Goal: Transaction & Acquisition: Purchase product/service

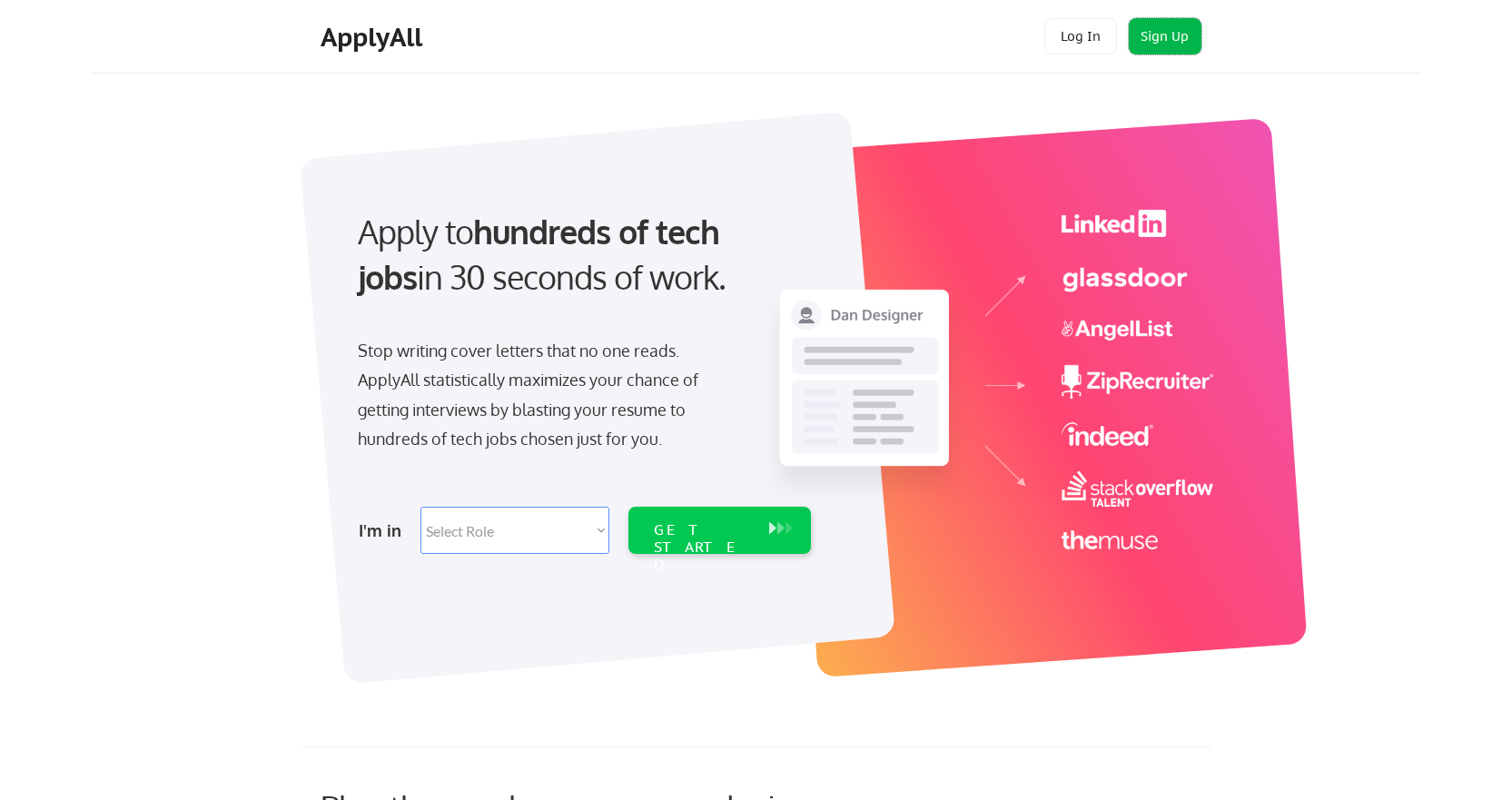
click at [1179, 33] on button "Sign Up" at bounding box center [1165, 36] width 73 height 36
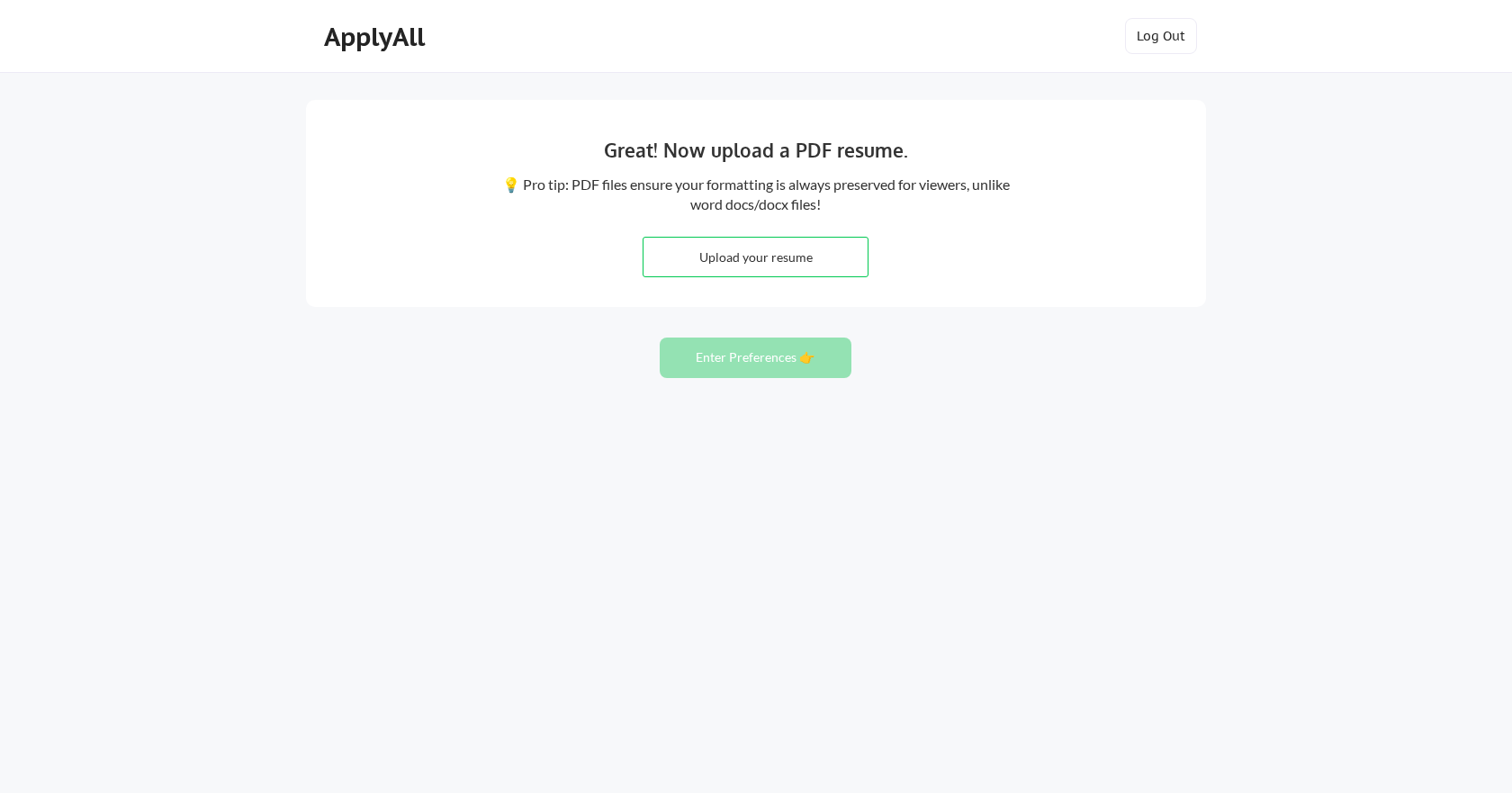
click at [746, 259] on input "file" at bounding box center [755, 257] width 224 height 39
type input "C:\fakepath\Greg Renoe - CLCV.pdf"
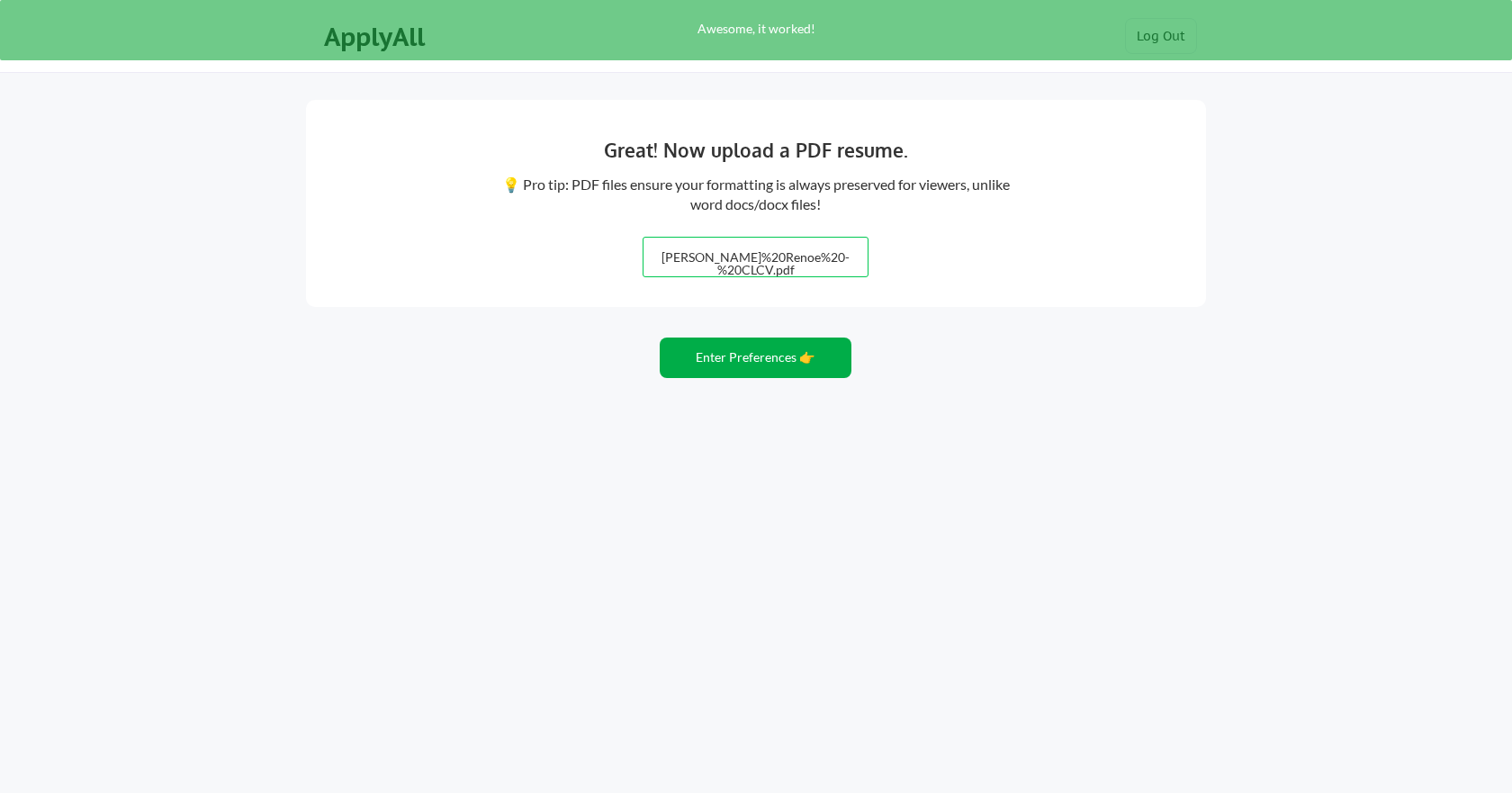
click at [746, 356] on button "Enter Preferences 👉" at bounding box center [755, 358] width 192 height 41
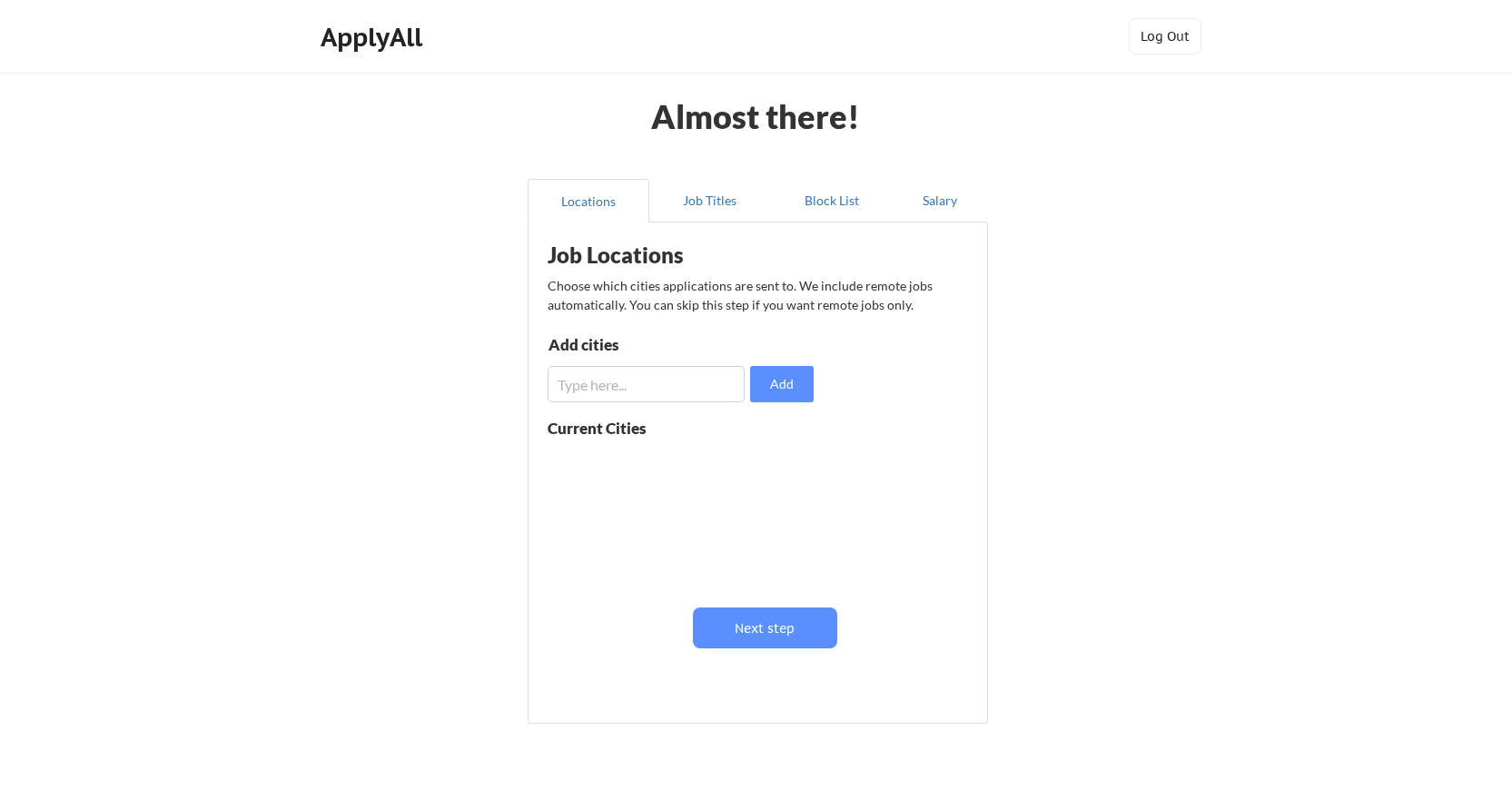
click at [633, 362] on div "Add cities Add" at bounding box center [683, 369] width 272 height 66
click at [618, 381] on input "input" at bounding box center [646, 384] width 197 height 36
type input "[GEOGRAPHIC_DATA]"
click at [783, 376] on button "Add" at bounding box center [782, 384] width 64 height 36
click at [604, 380] on input "input" at bounding box center [646, 384] width 197 height 36
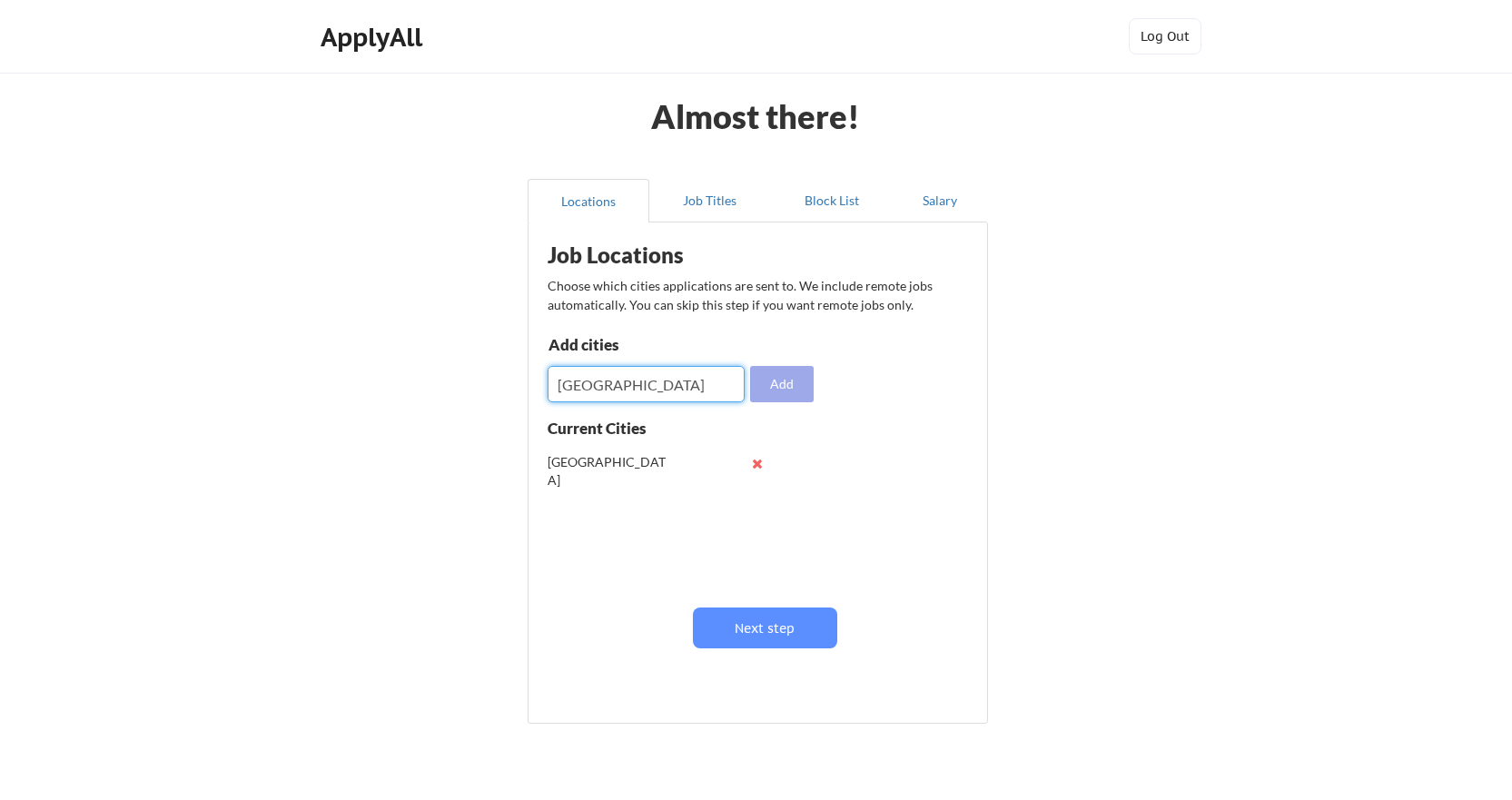
type input "Seattle"
click at [786, 379] on button "Add" at bounding box center [782, 384] width 64 height 36
click at [710, 192] on button "Job Titles" at bounding box center [710, 200] width 122 height 43
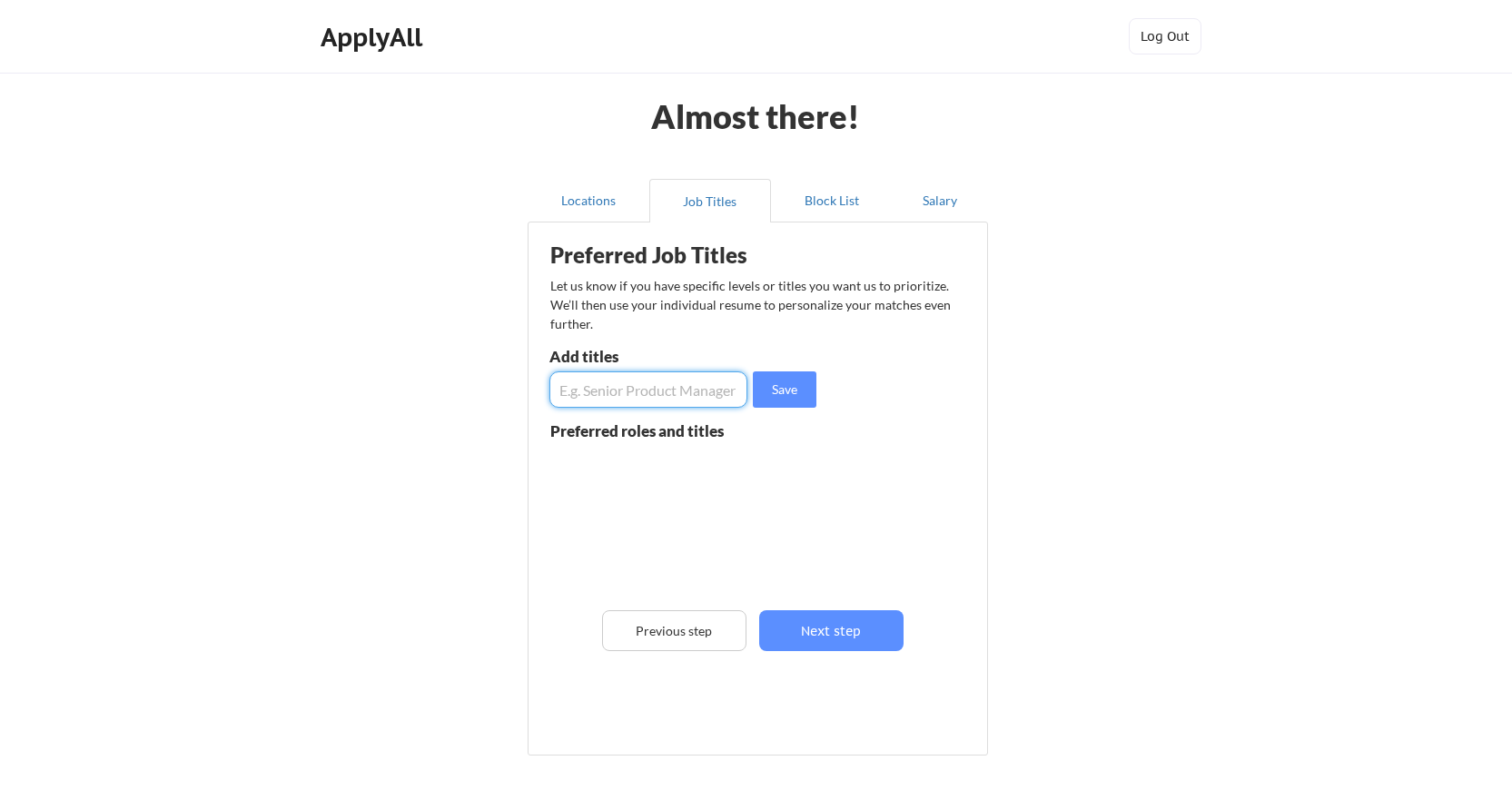
click at [585, 397] on input "input" at bounding box center [649, 389] width 198 height 36
type input "S"
type input "Accounting Manager"
click at [793, 380] on button "Save" at bounding box center [784, 389] width 64 height 36
click at [592, 394] on input "input" at bounding box center [649, 389] width 198 height 36
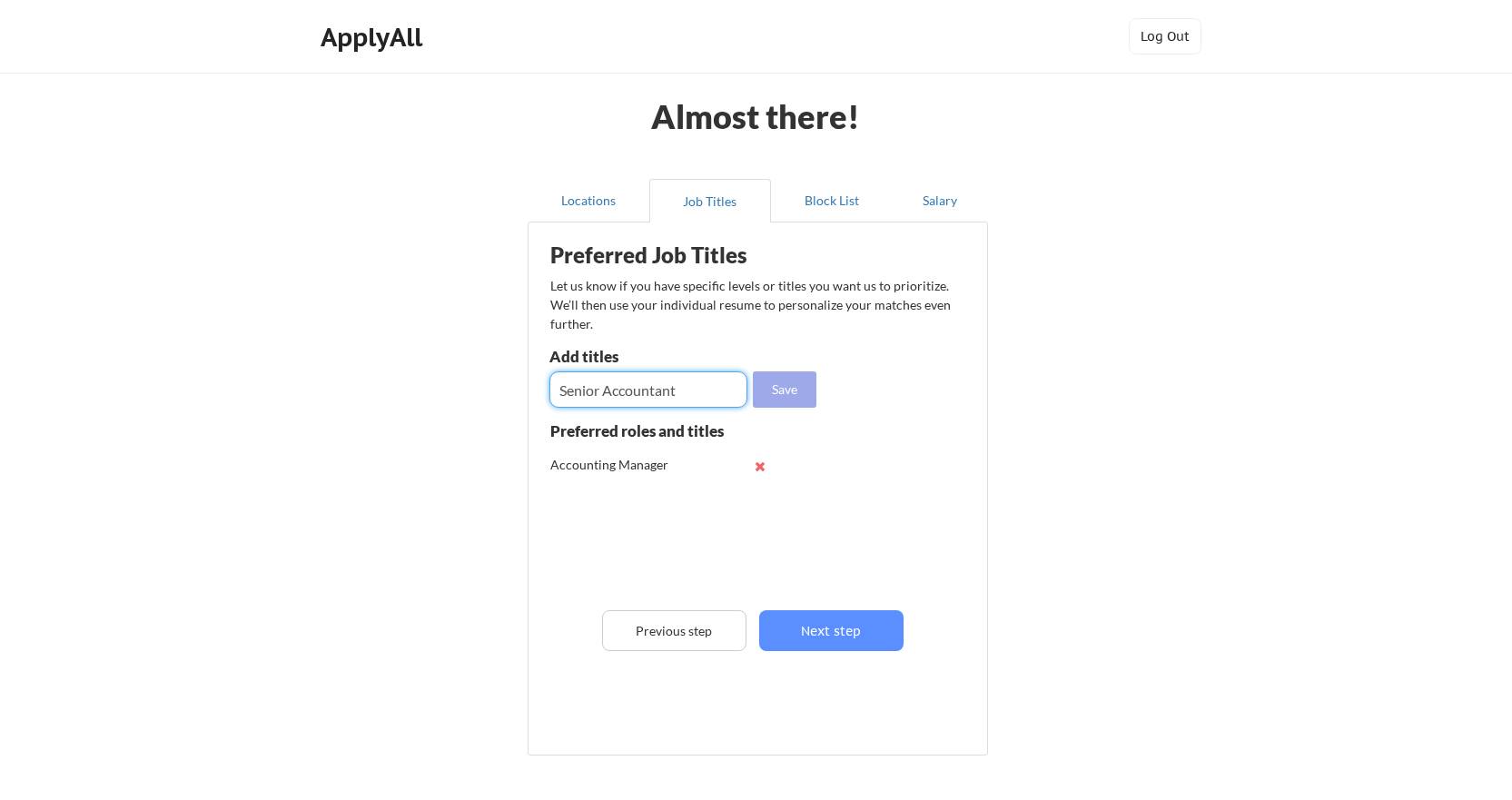
type input "Senior Accountant"
click at [806, 384] on button "Save" at bounding box center [784, 389] width 64 height 36
click at [573, 394] on input "input" at bounding box center [649, 389] width 198 height 36
type input "Controller"
click at [778, 371] on button "Save" at bounding box center [784, 389] width 64 height 36
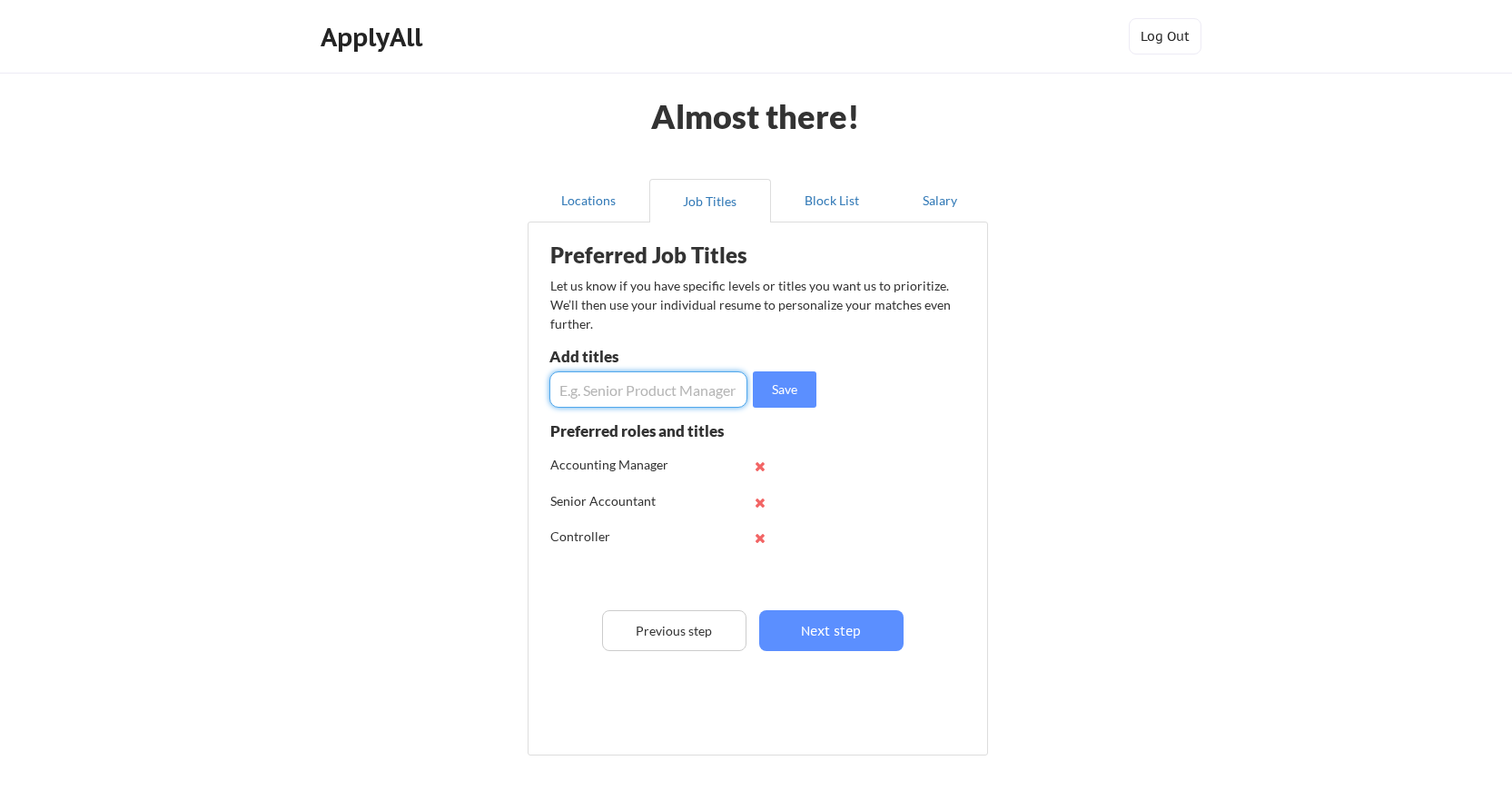
click at [614, 382] on input "input" at bounding box center [649, 389] width 198 height 36
type input "Business Operations Manager"
click at [787, 375] on button "Save" at bounding box center [784, 389] width 64 height 36
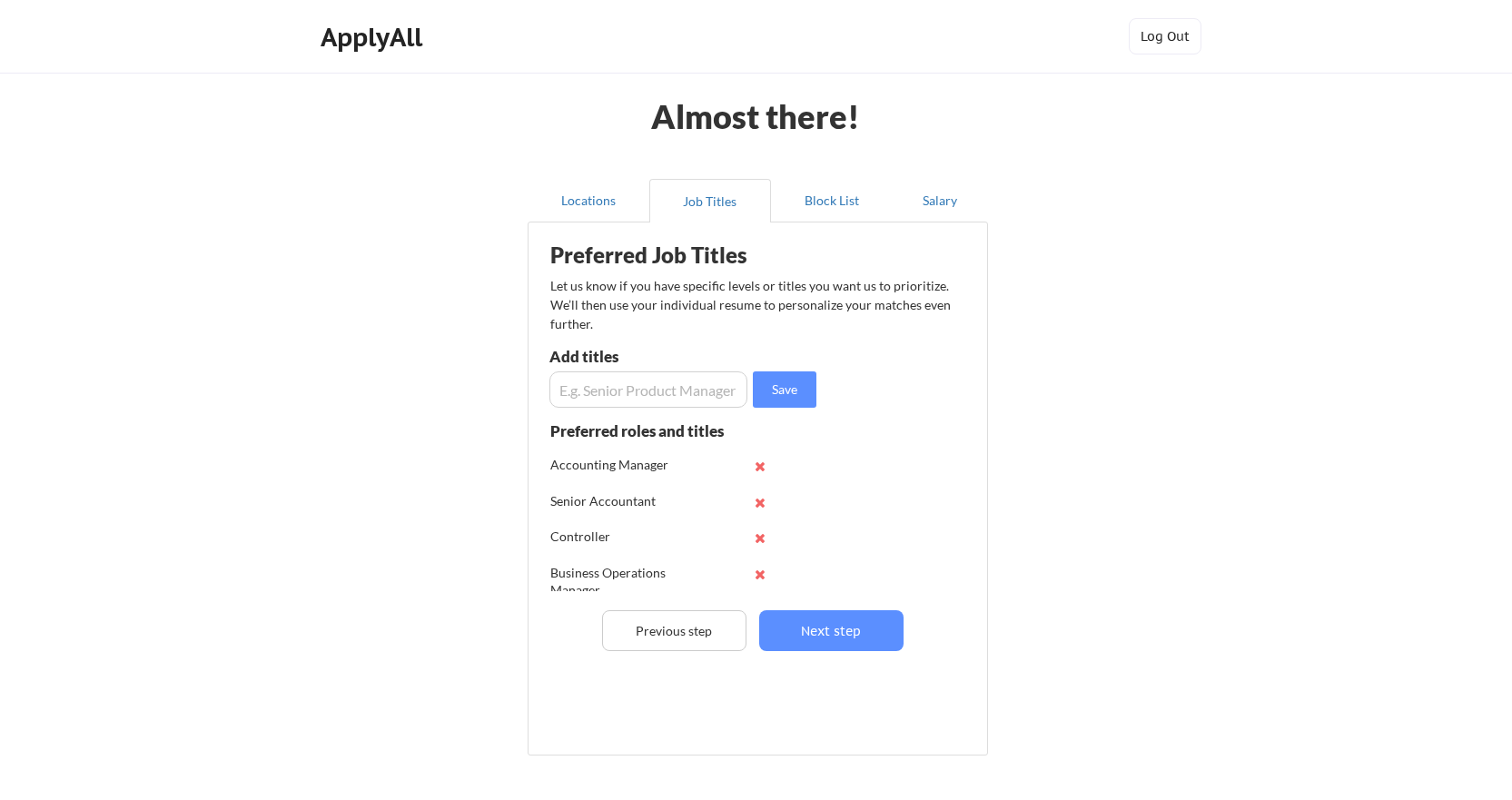
click at [585, 395] on input "input" at bounding box center [649, 389] width 198 height 36
type input "Compliance"
click at [777, 395] on button "Save" at bounding box center [784, 389] width 64 height 36
click at [838, 203] on button "Block List" at bounding box center [832, 200] width 122 height 43
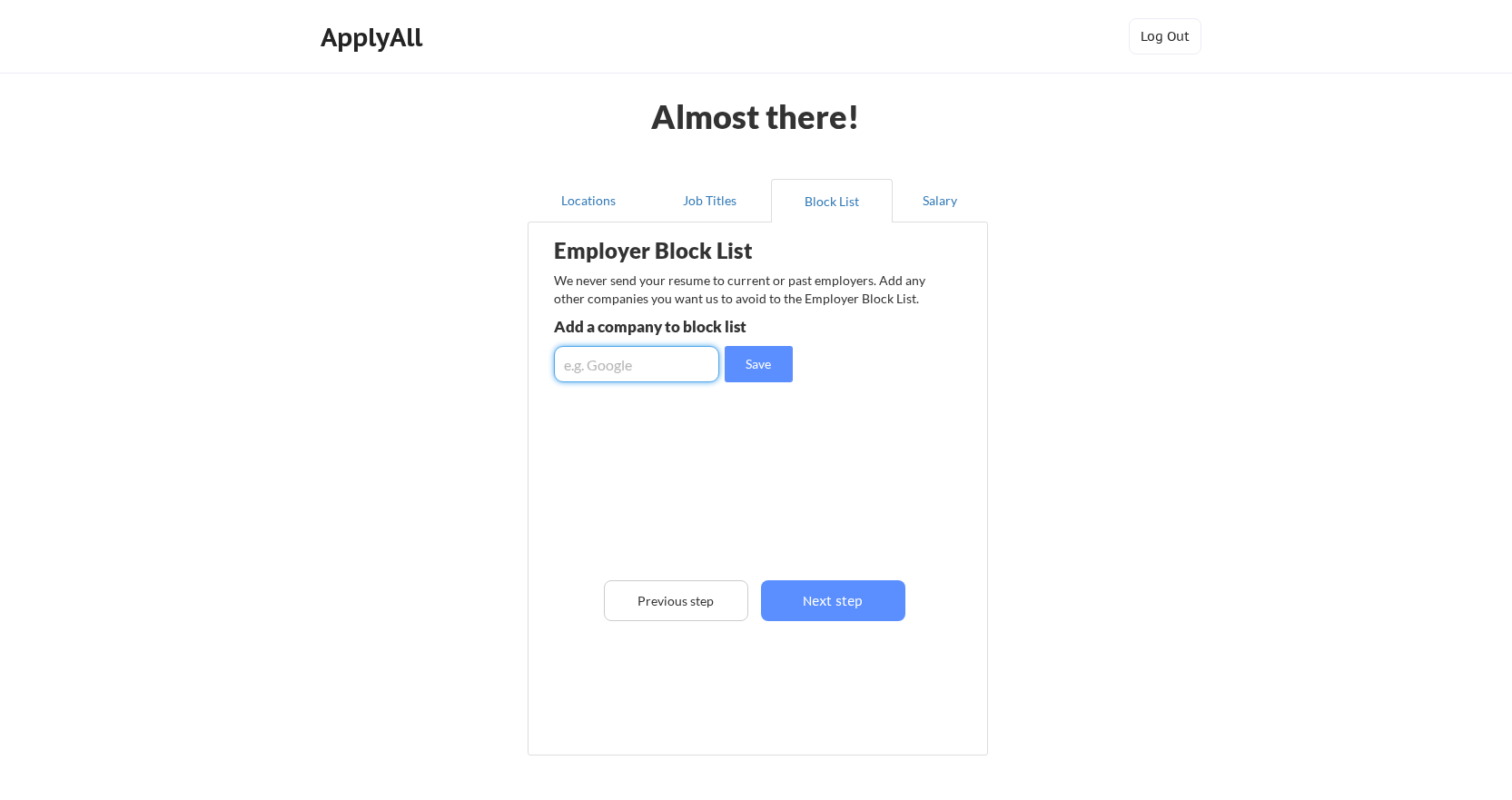
click at [611, 373] on input "input" at bounding box center [636, 363] width 165 height 36
type input "Technical Safety Services"
click at [770, 362] on button "Save" at bounding box center [758, 363] width 68 height 36
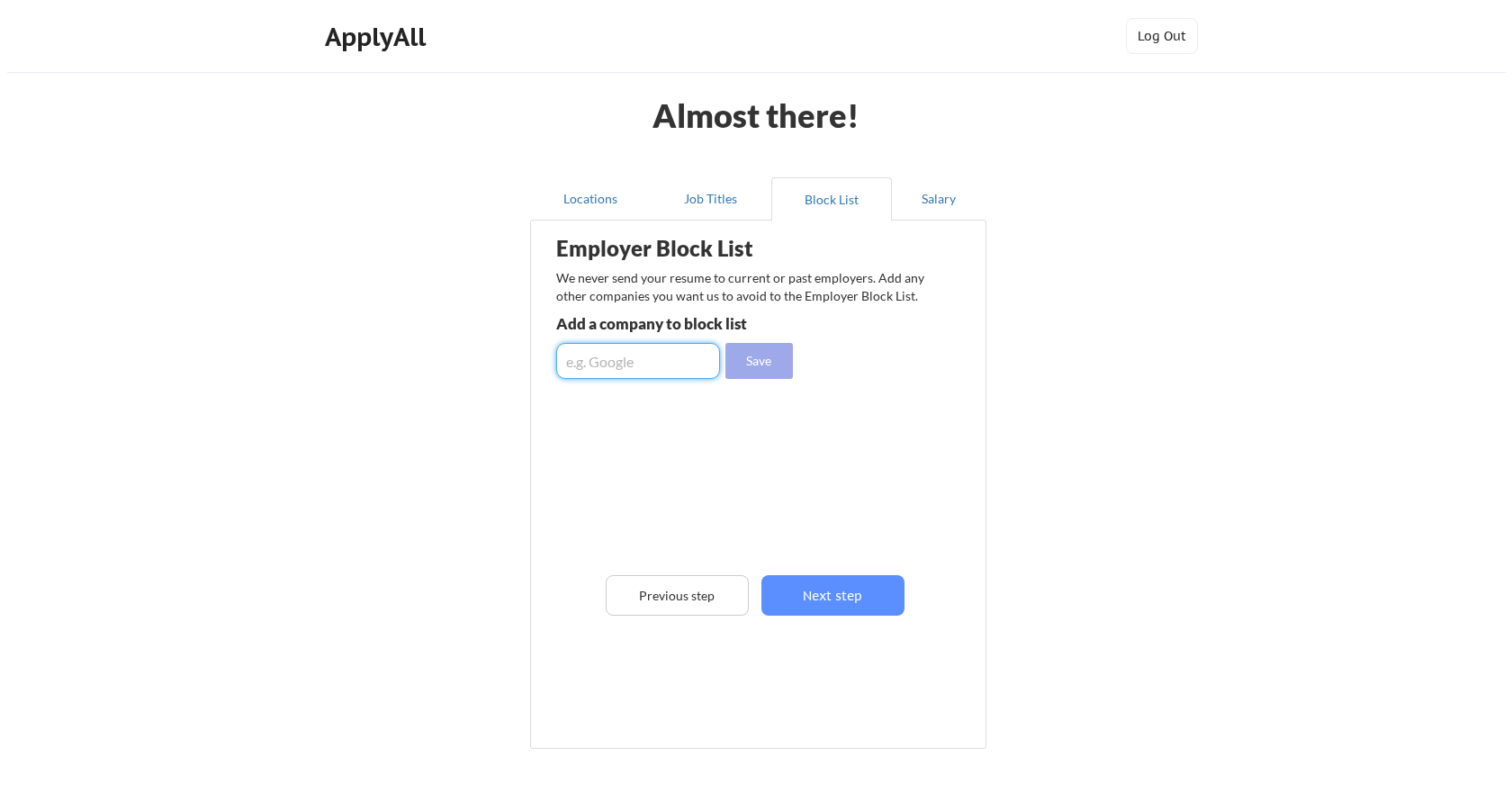
scroll to position [0, 0]
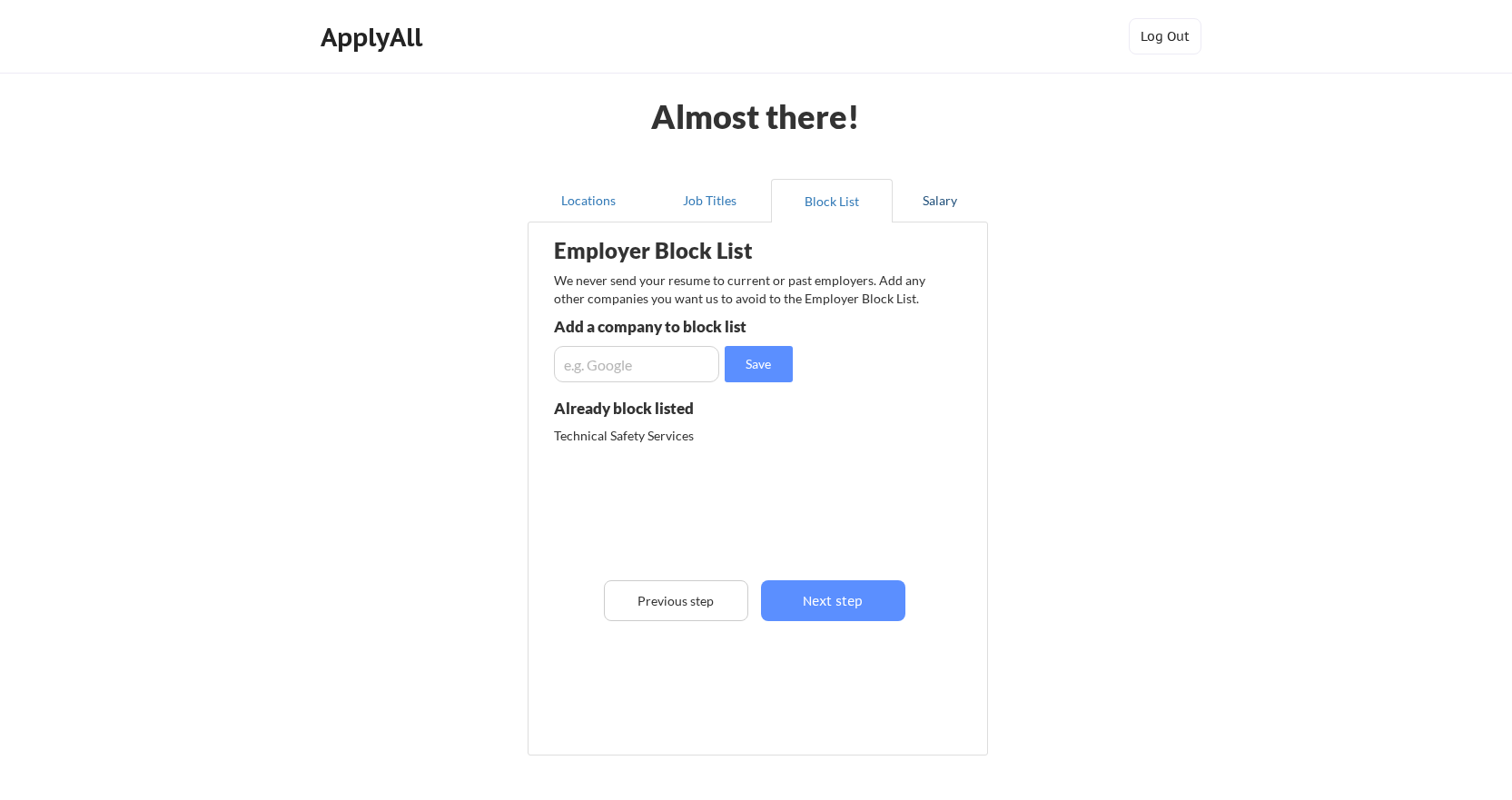
click at [945, 204] on button "Salary" at bounding box center [940, 200] width 95 height 43
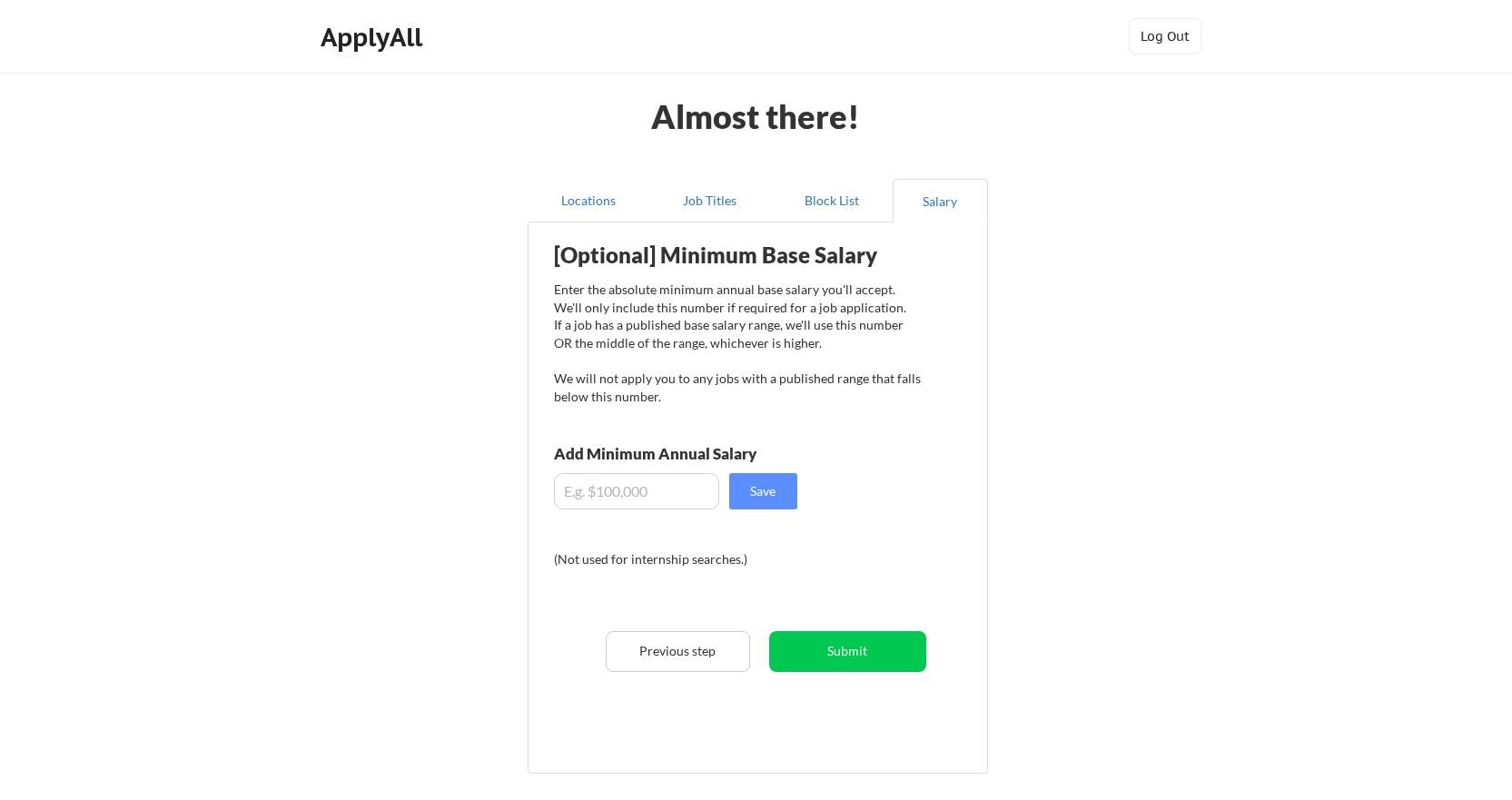
click at [600, 485] on input "input" at bounding box center [636, 491] width 165 height 36
type input "$85,000"
click at [757, 489] on button "Save" at bounding box center [763, 491] width 68 height 36
click at [869, 658] on button "Submit" at bounding box center [848, 652] width 157 height 41
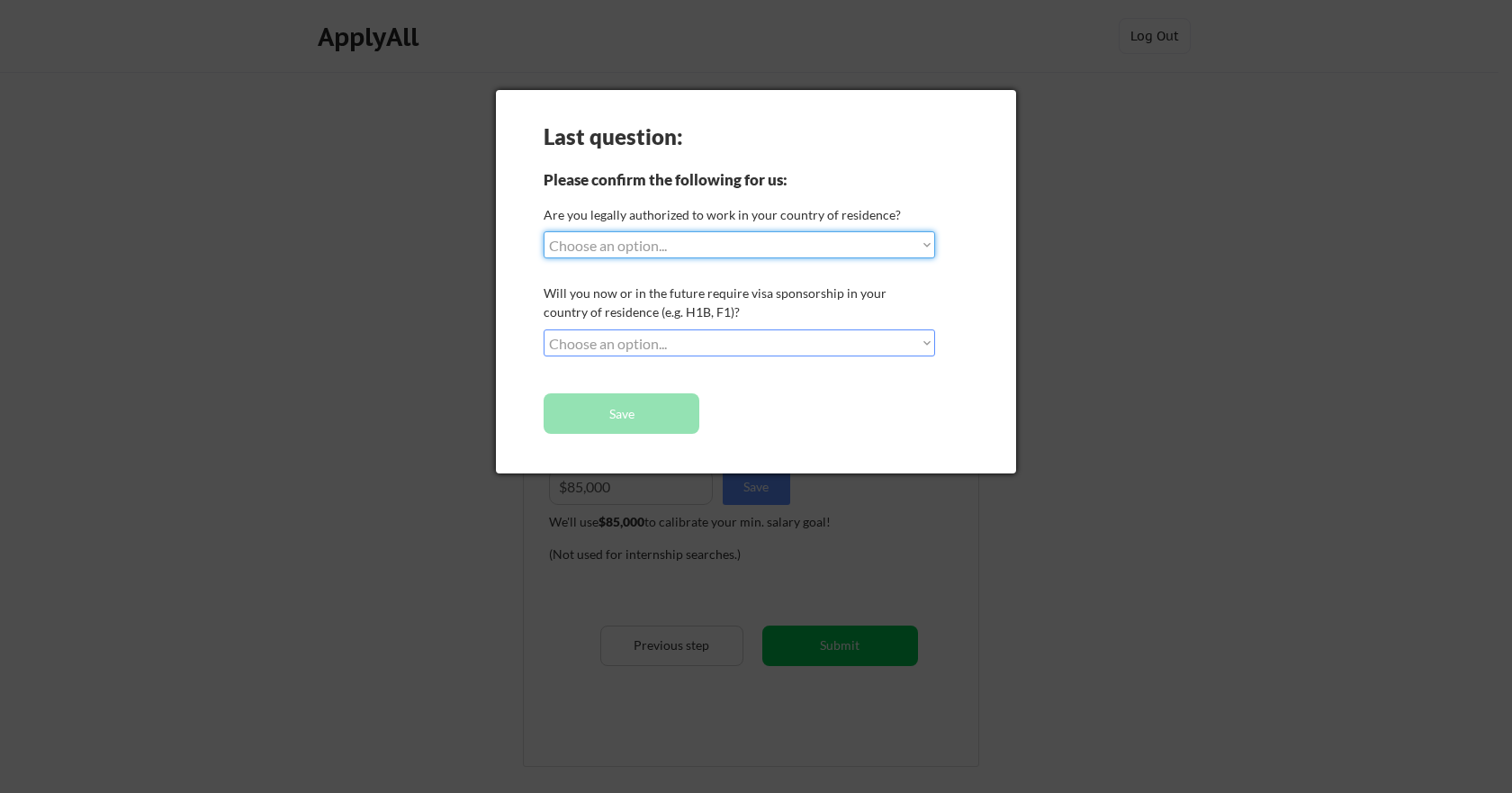
click at [836, 243] on select "Choose an option... Yes, I am a US Citizen Yes, I am a Canadian Citizen Yes, I …" at bounding box center [739, 245] width 391 height 27
select select ""yes__i_am_a_us_citizen""
click at [544, 232] on select "Choose an option... Yes, I am a US Citizen Yes, I am a Canadian Citizen Yes, I …" at bounding box center [739, 245] width 391 height 27
click at [739, 337] on select "Choose an option... No, I will not need sponsorship Yes, I will need sponsorship" at bounding box center [739, 343] width 391 height 27
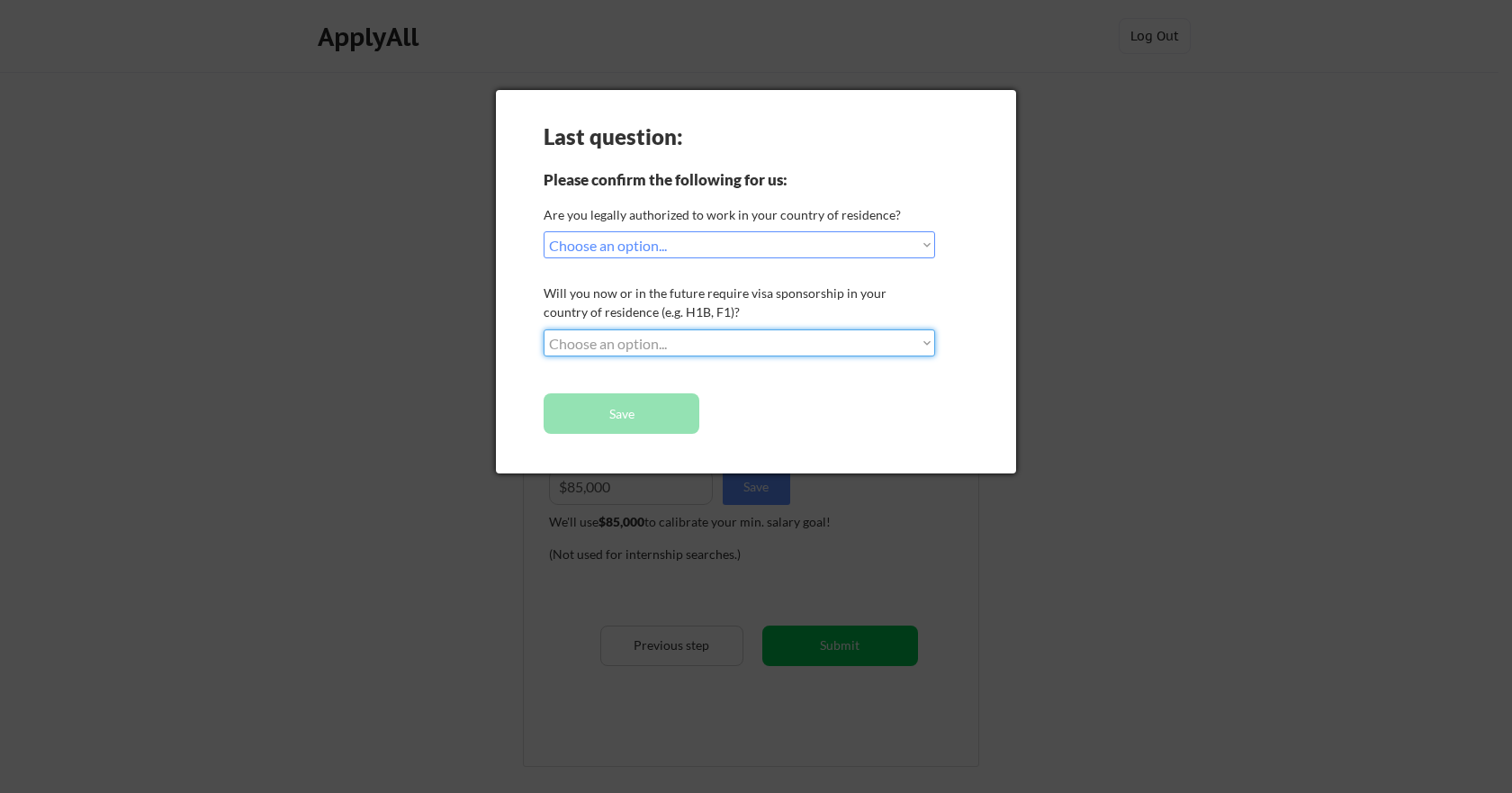
select select ""no__i_will_not_need_sponsorship""
click at [544, 330] on select "Choose an option... No, I will not need sponsorship Yes, I will need sponsorship" at bounding box center [739, 343] width 391 height 27
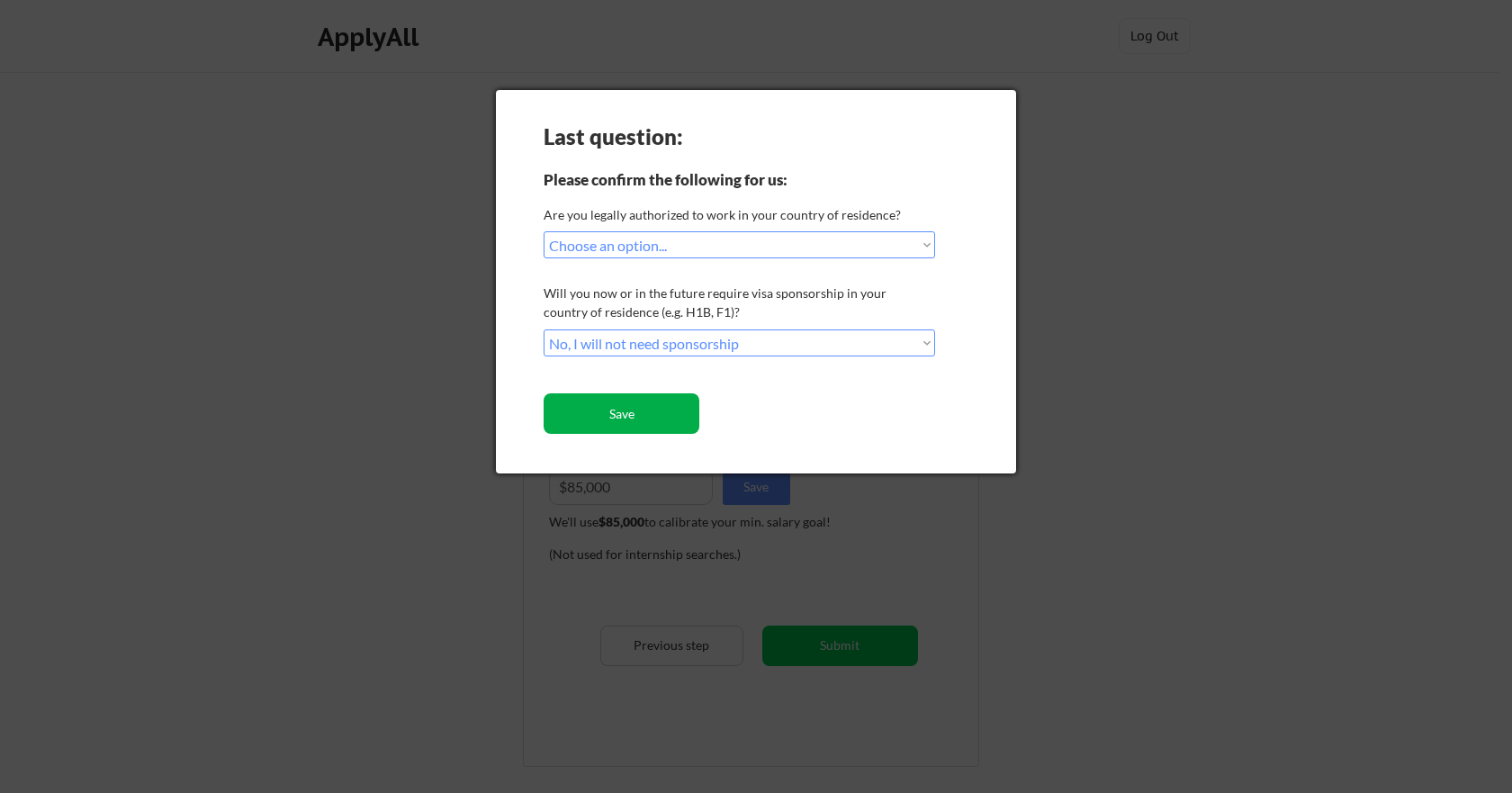
click at [617, 418] on button "Save" at bounding box center [622, 414] width 156 height 41
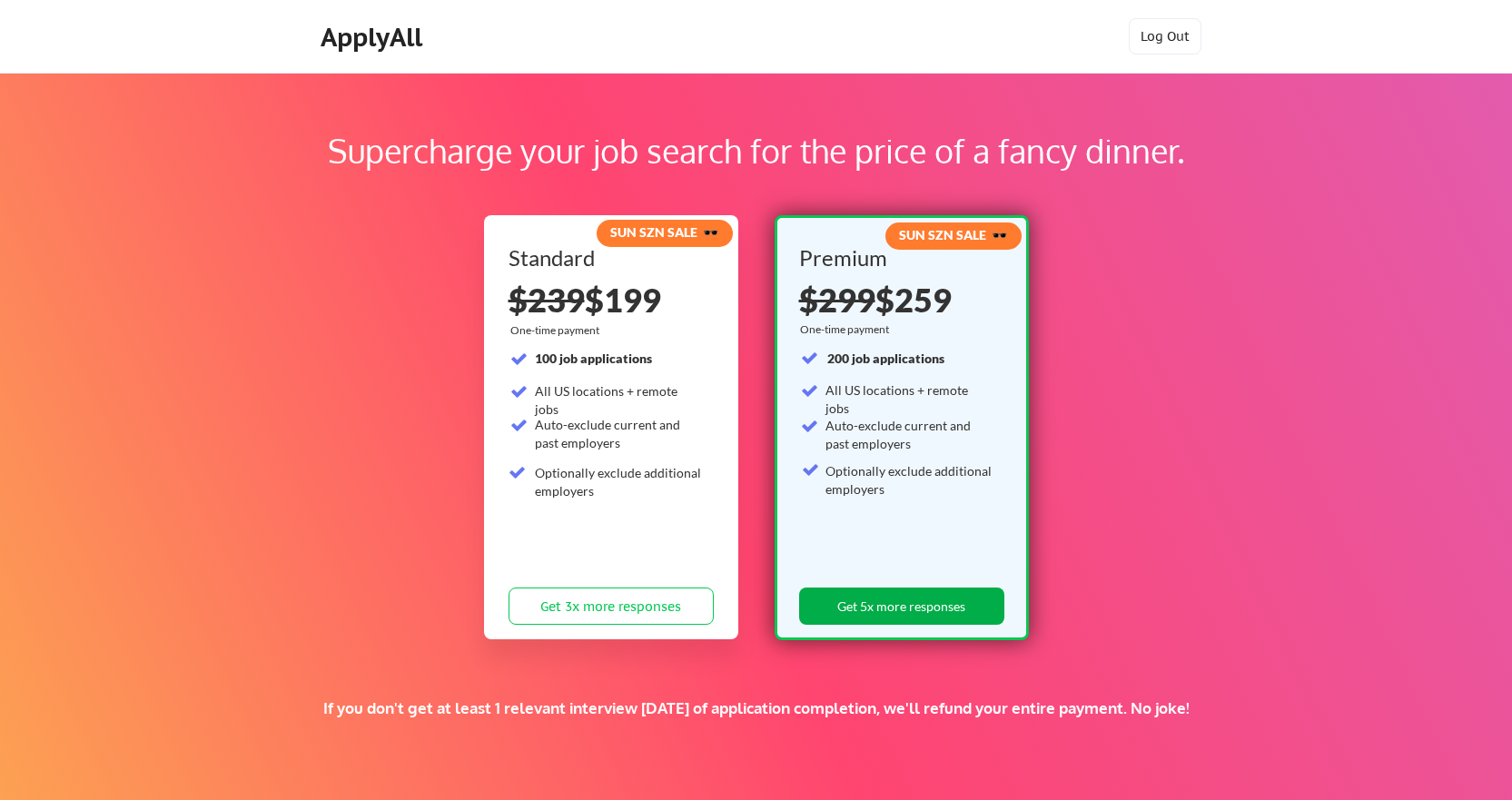
click at [912, 610] on button "Get 5x more responses" at bounding box center [901, 607] width 205 height 37
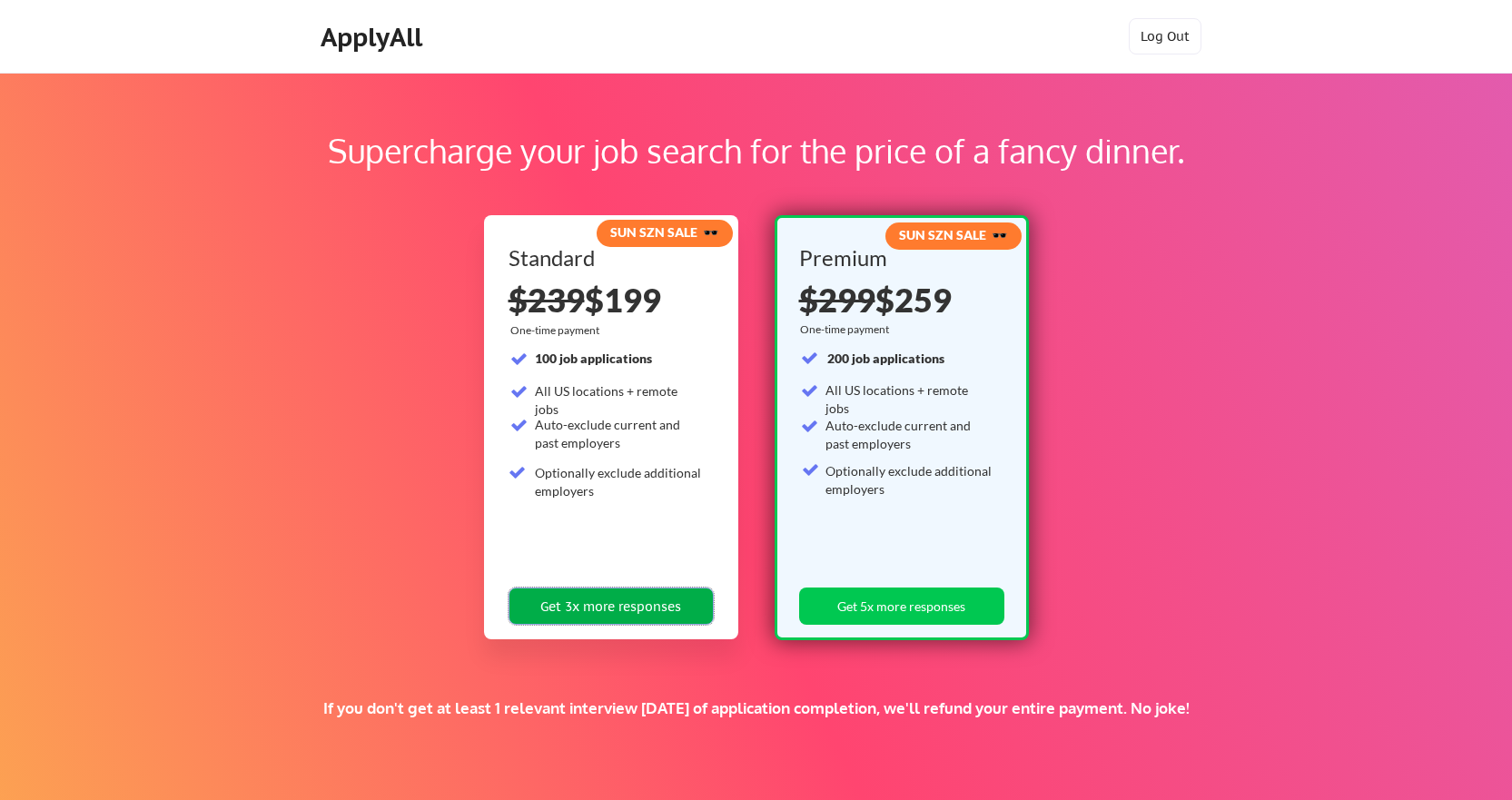
click at [654, 610] on button "Get 3x more responses" at bounding box center [611, 607] width 205 height 37
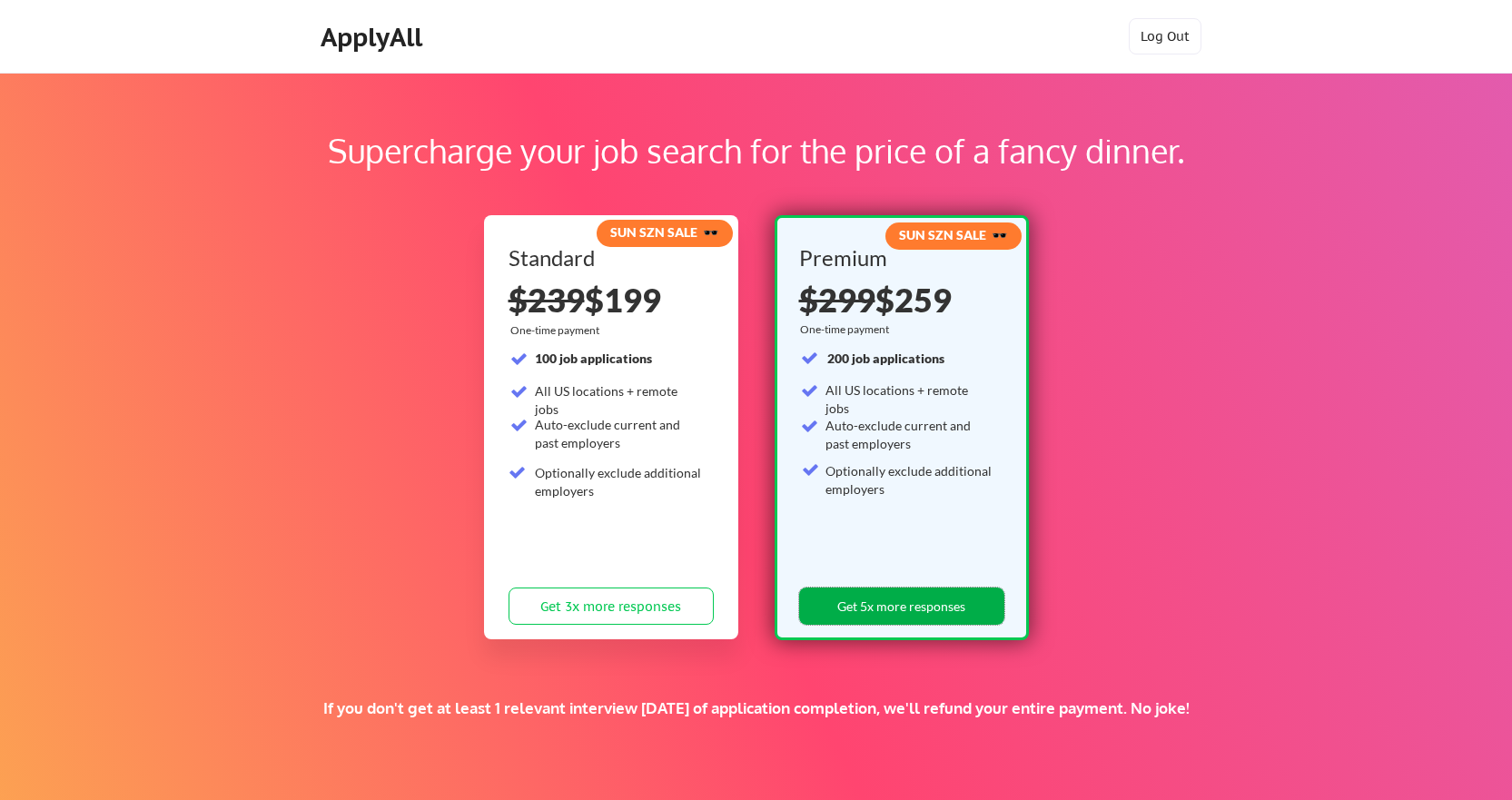
click at [918, 612] on button "Get 5x more responses" at bounding box center [901, 607] width 205 height 37
click at [1175, 41] on button "Log Out" at bounding box center [1165, 36] width 73 height 36
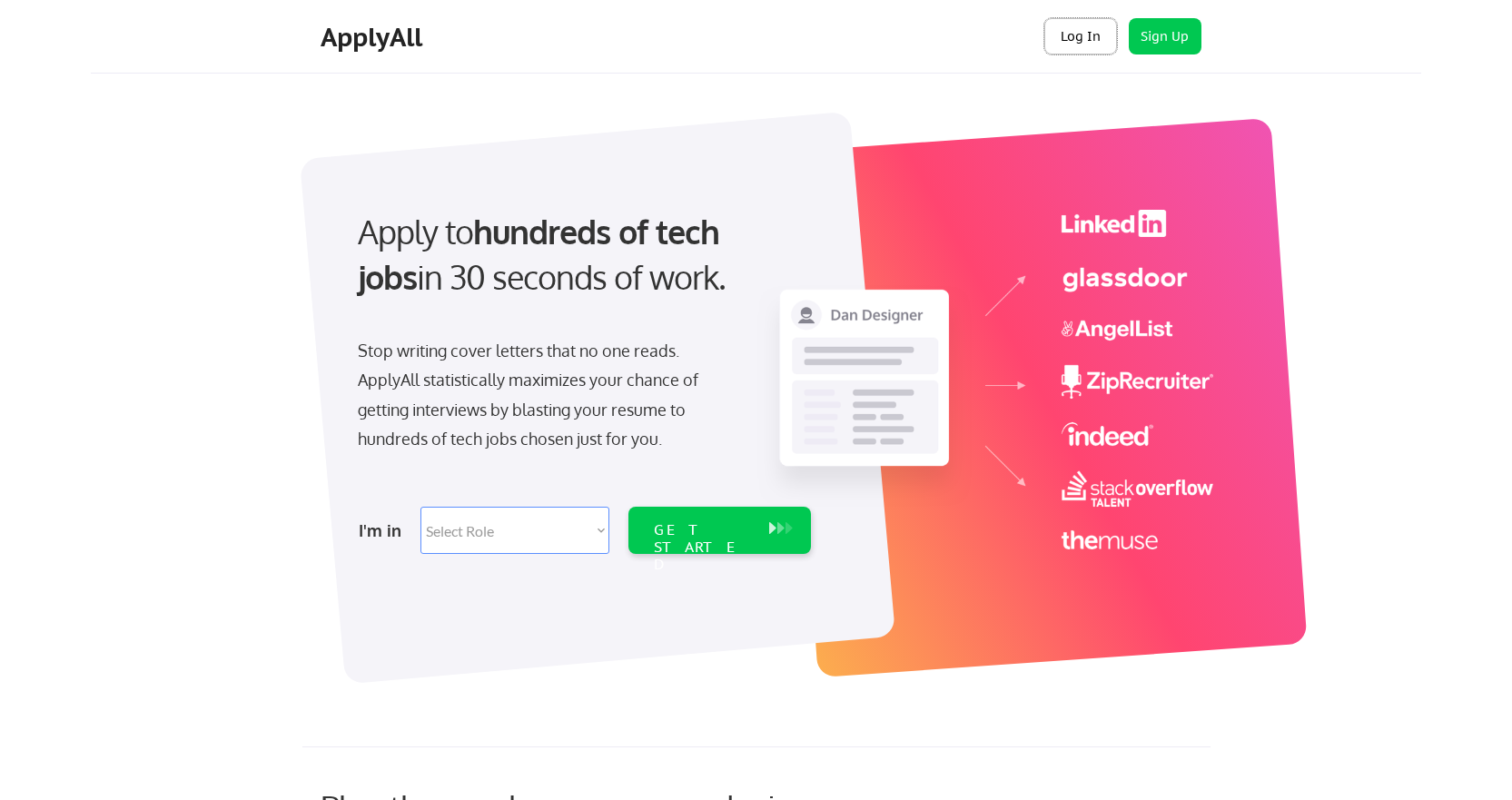
click at [1079, 40] on button "Log In" at bounding box center [1081, 36] width 73 height 36
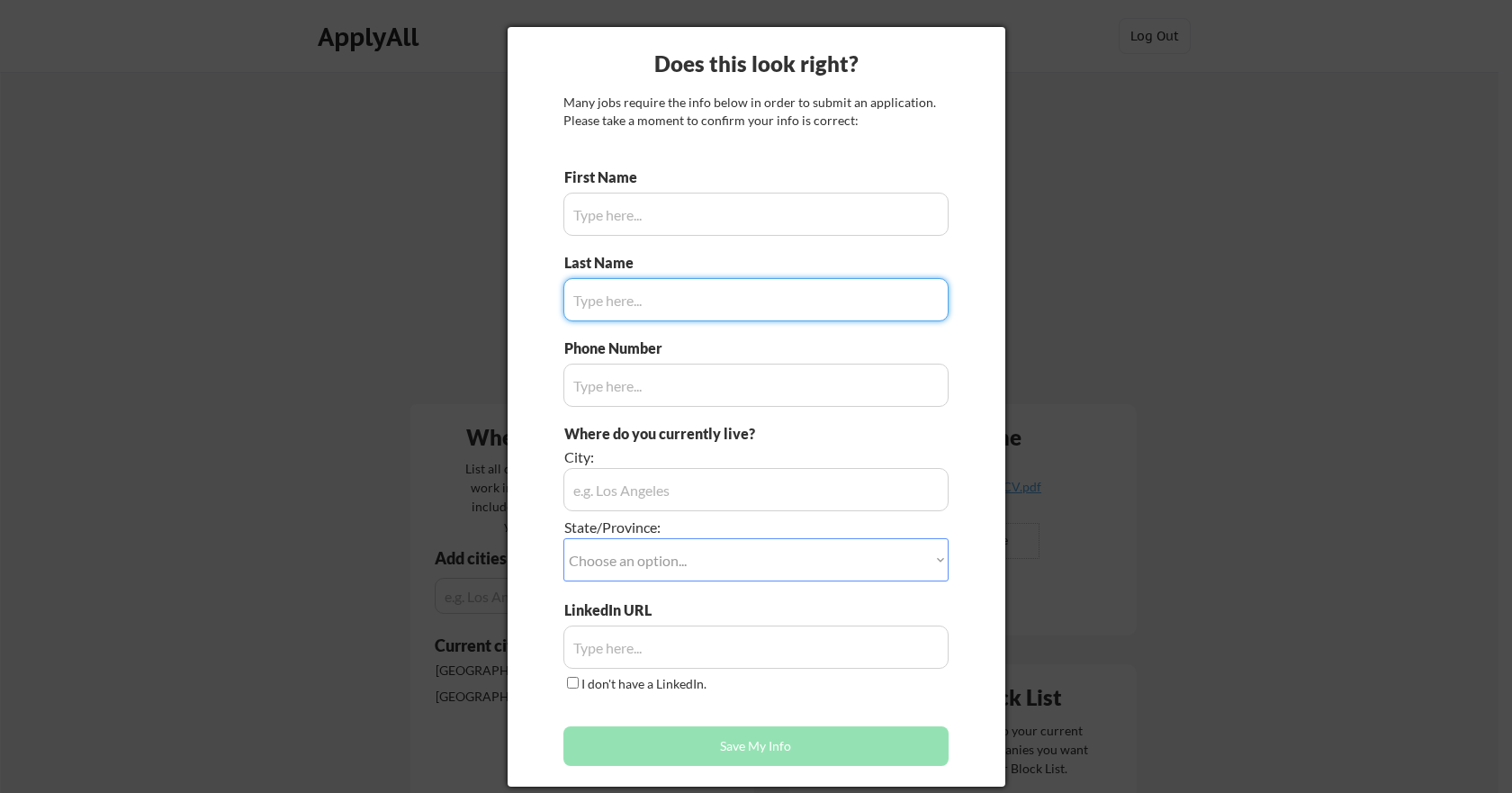
click at [691, 234] on input "input" at bounding box center [756, 214] width 385 height 43
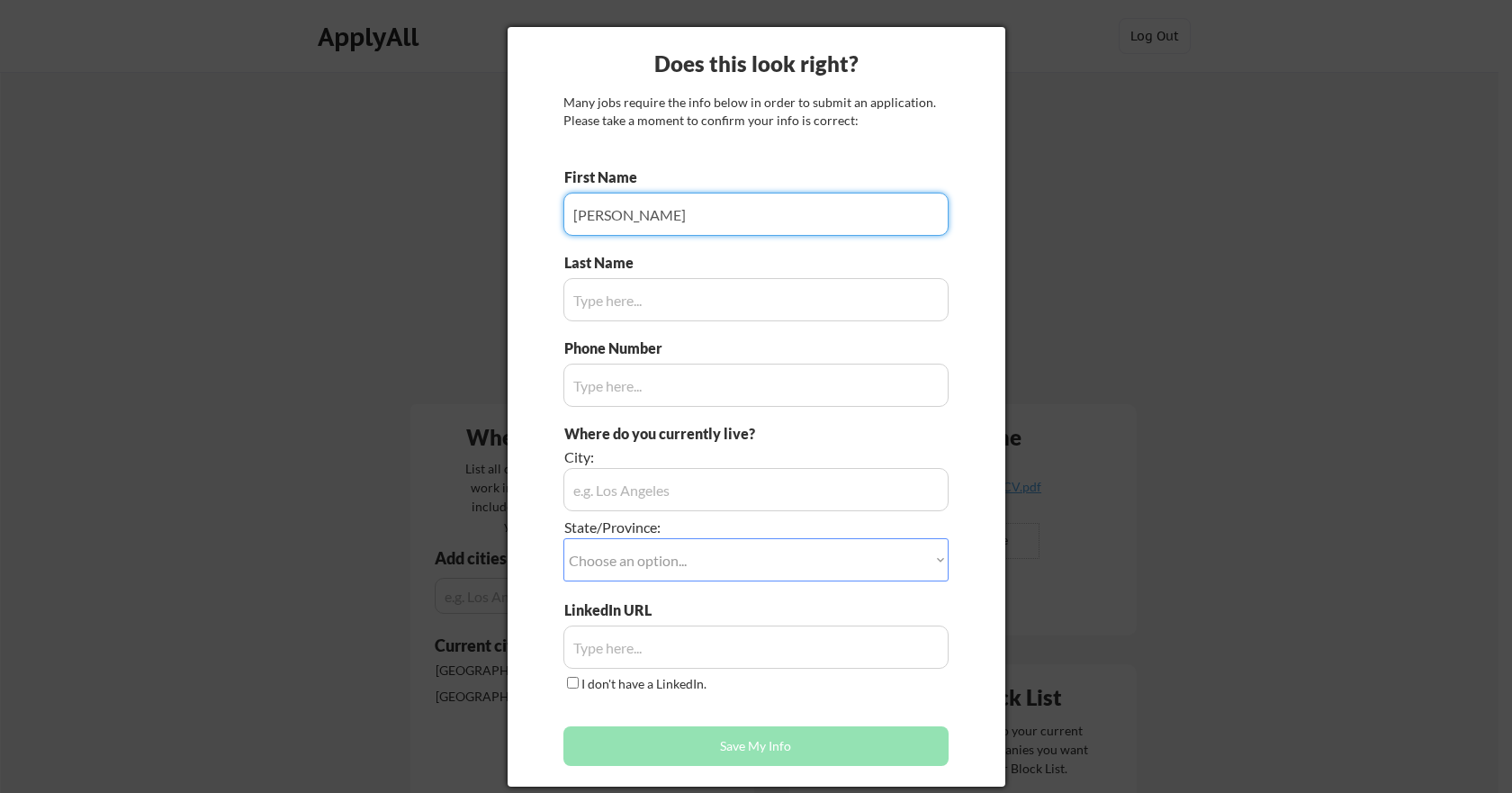
type input "Greg"
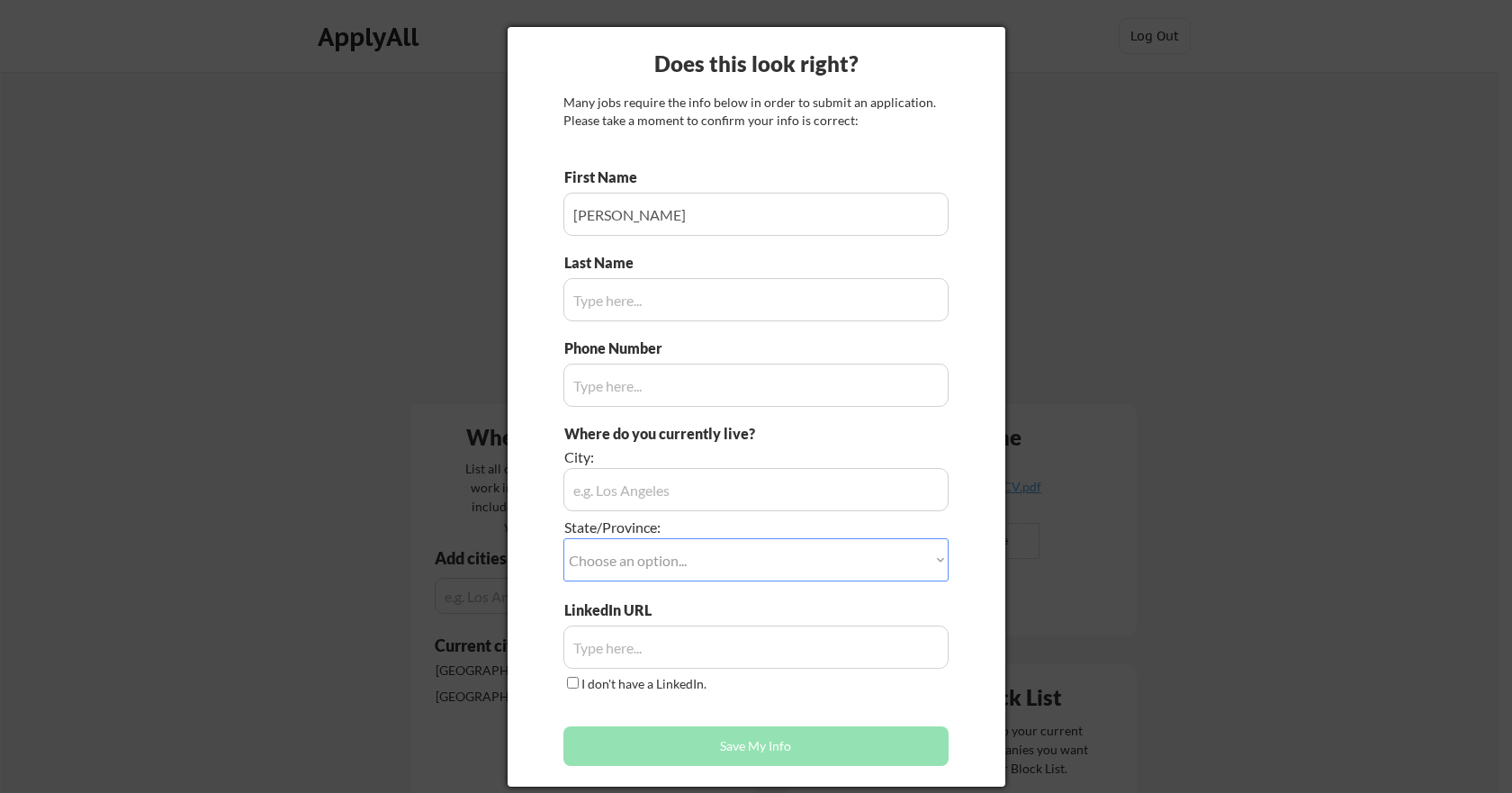
click at [1142, 50] on div at bounding box center [756, 396] width 1512 height 793
click at [621, 310] on input "input" at bounding box center [756, 300] width 385 height 43
type input "Renoe"
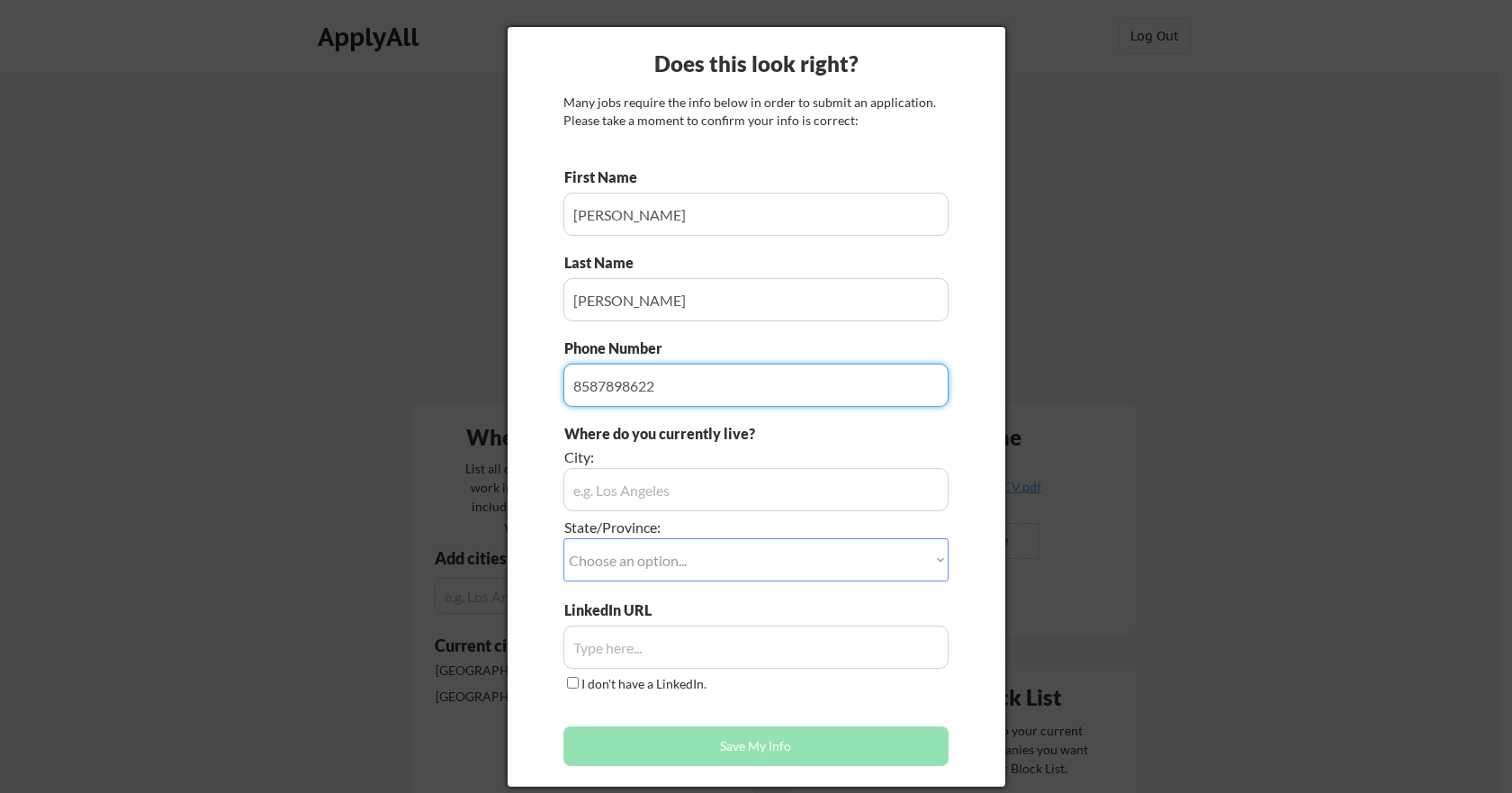
type input "8587898622"
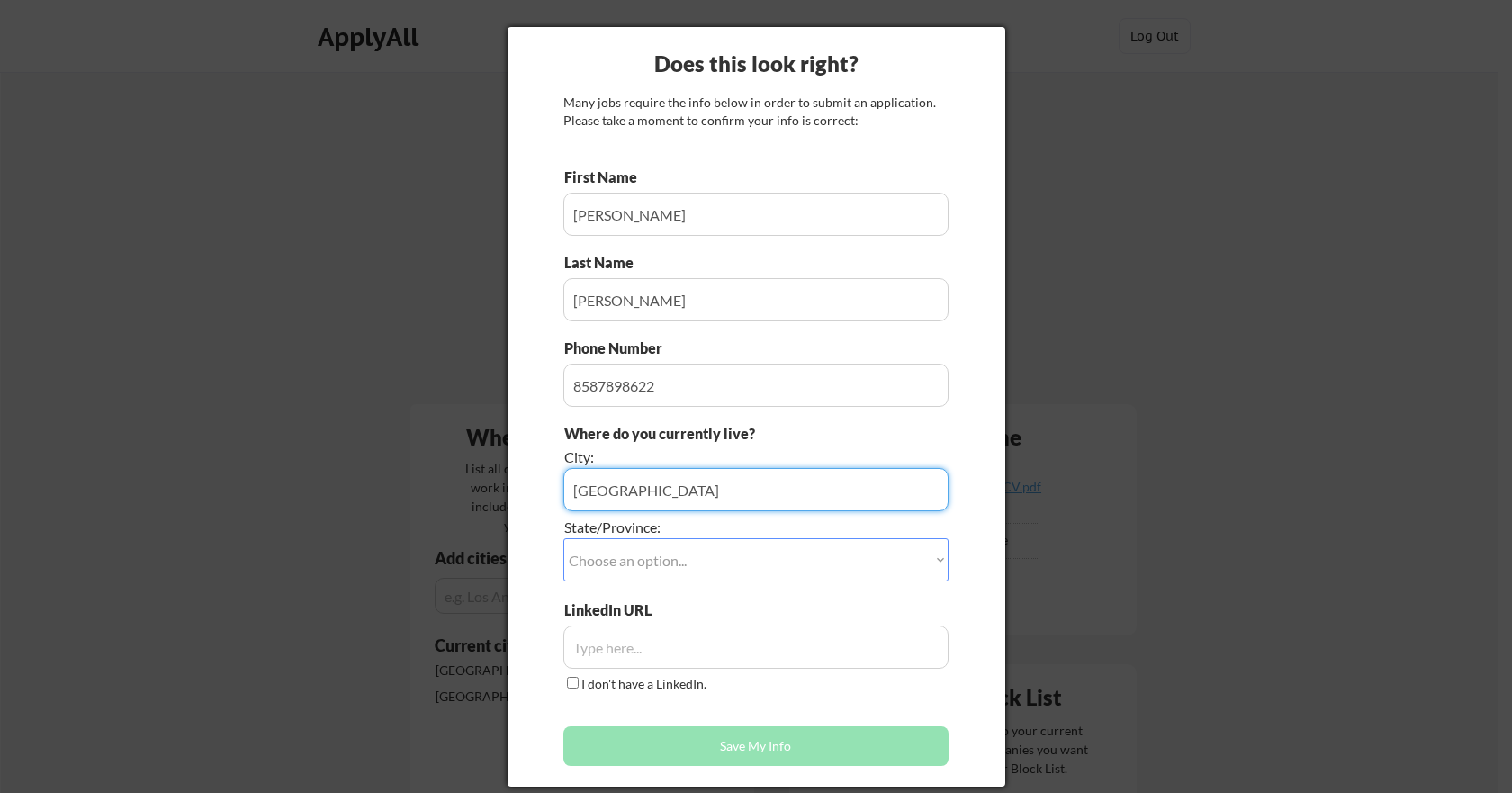
type input "San Diego"
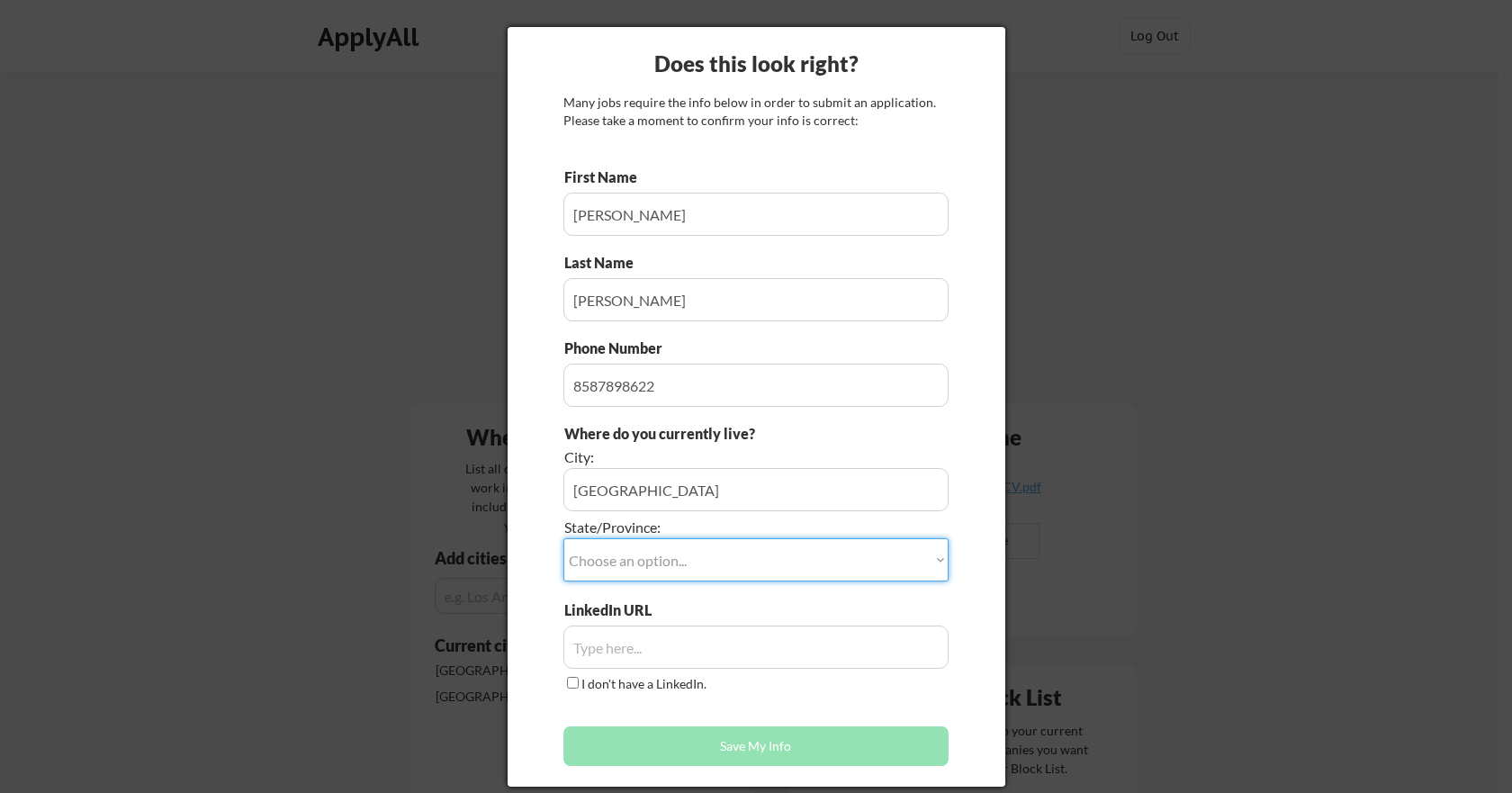
select select ""California""
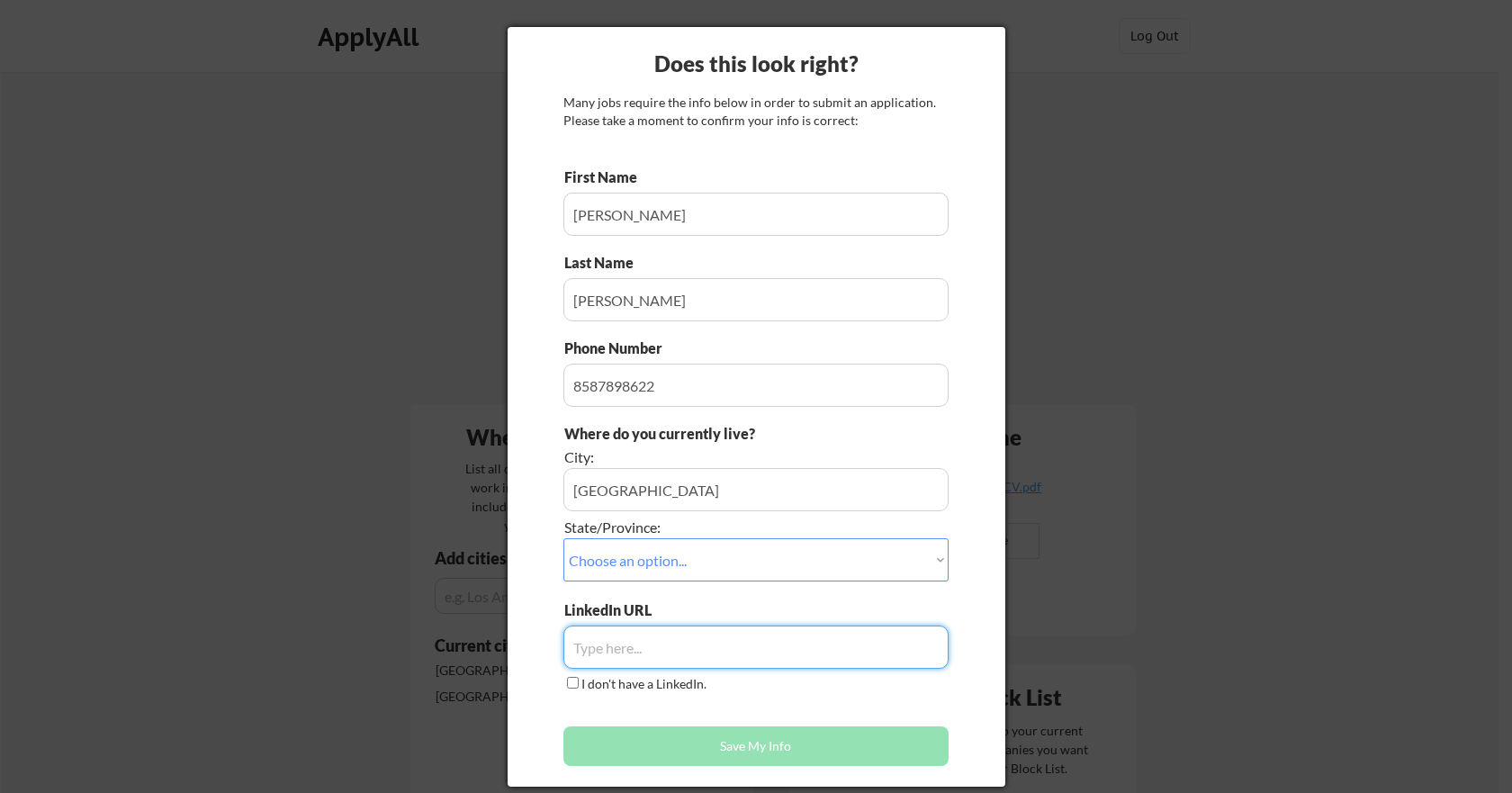
paste input "mailto:gregjrenoe@gmail.com"
type input "m"
click at [683, 648] on input "input" at bounding box center [756, 647] width 385 height 43
paste input "https://www.linkedin.com/in/gregorysd/"
type input "https://www.linkedin.com/in/gregorysd/"
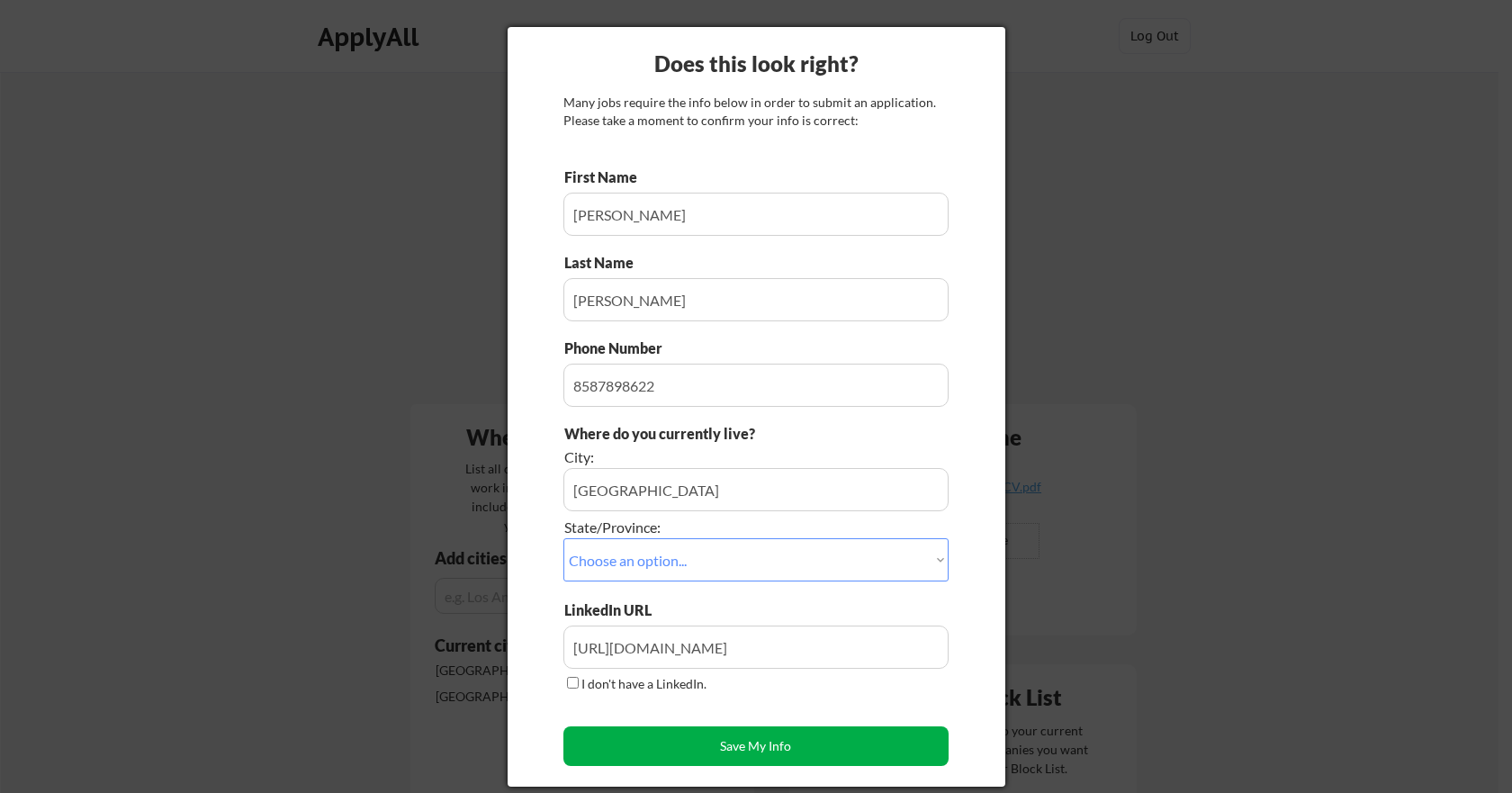
click at [730, 750] on button "Save My Info" at bounding box center [756, 746] width 385 height 40
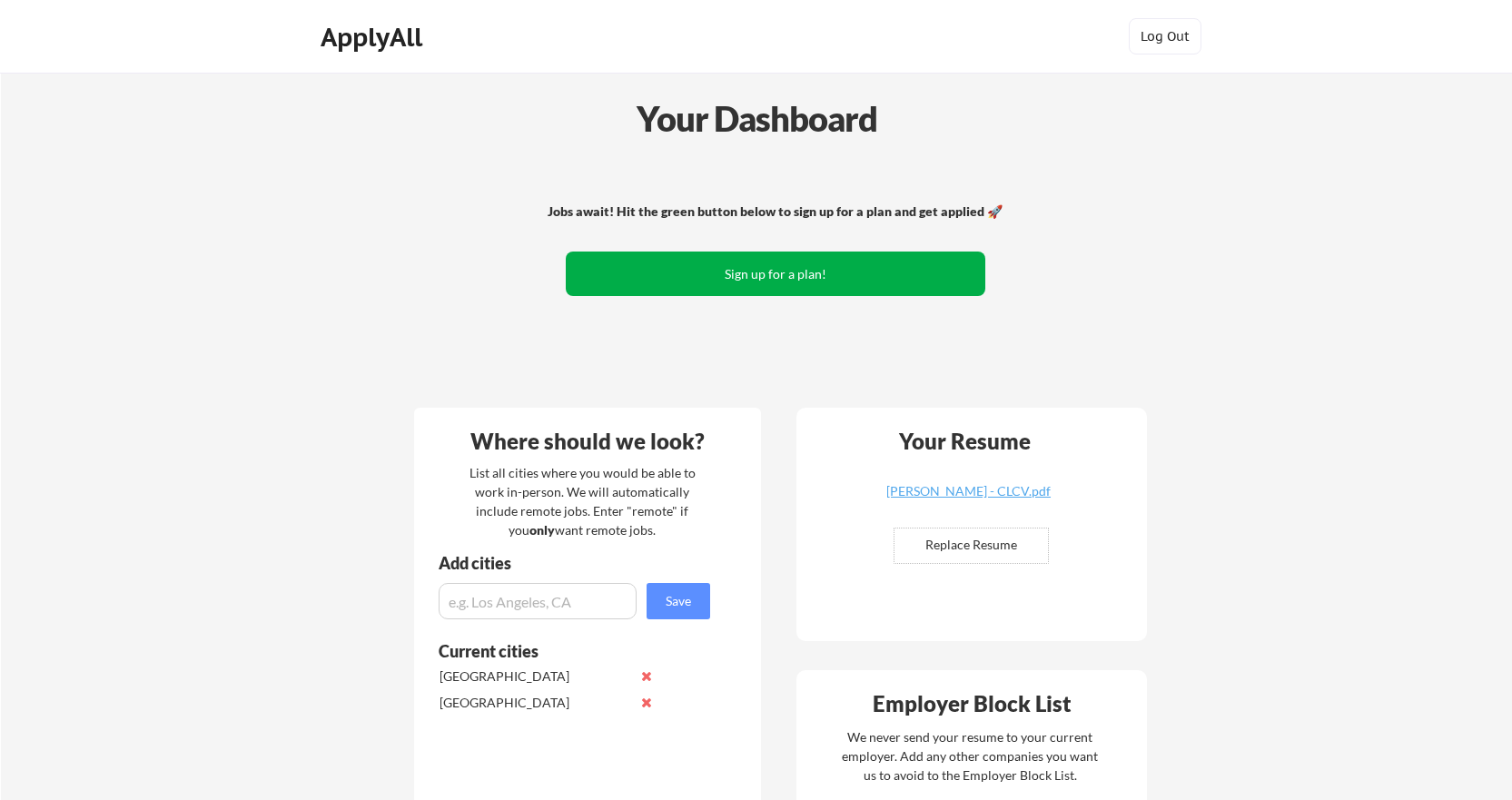
click at [760, 282] on button "Sign up for a plan!" at bounding box center [775, 273] width 419 height 44
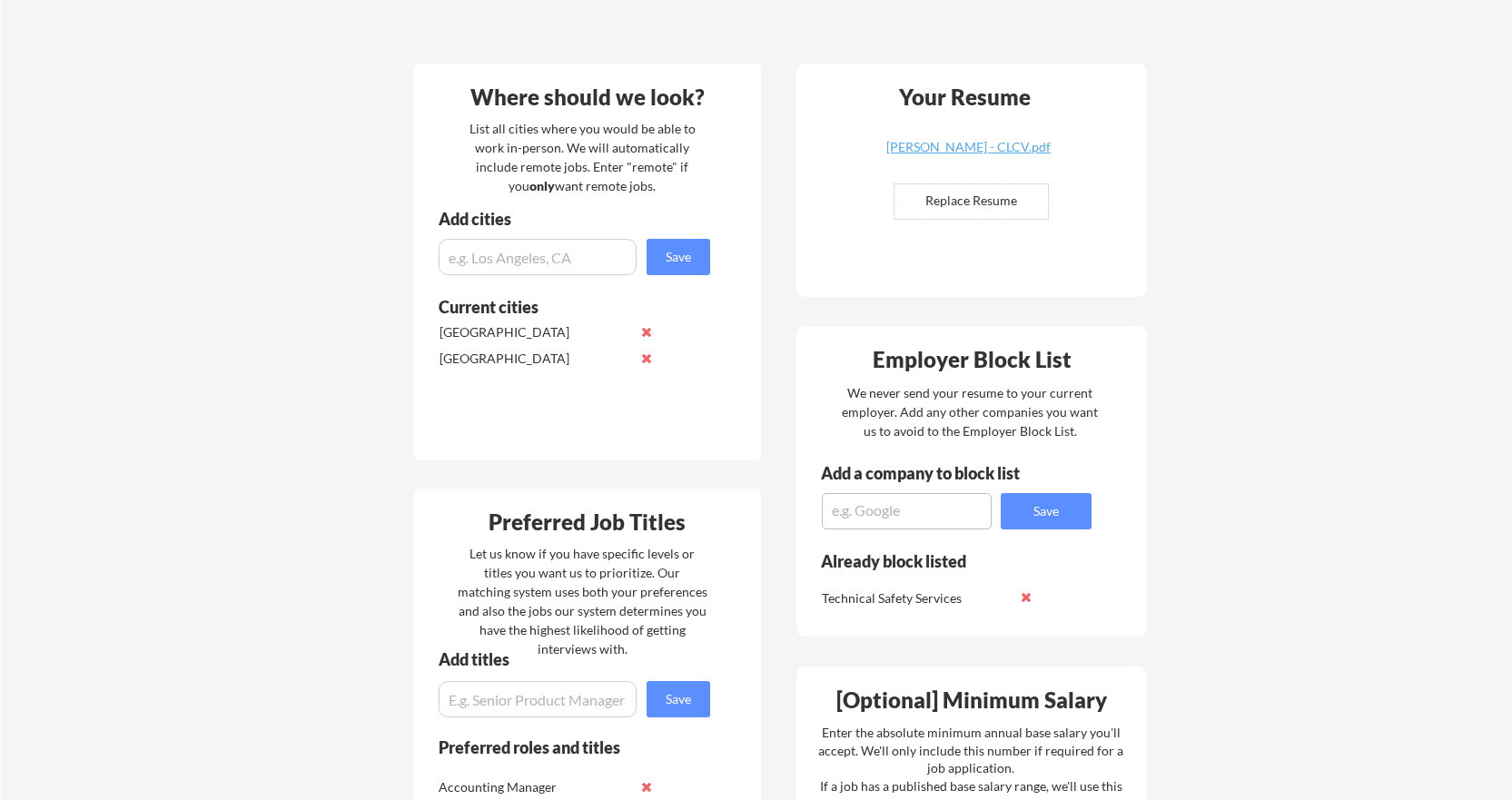
scroll to position [1272, 0]
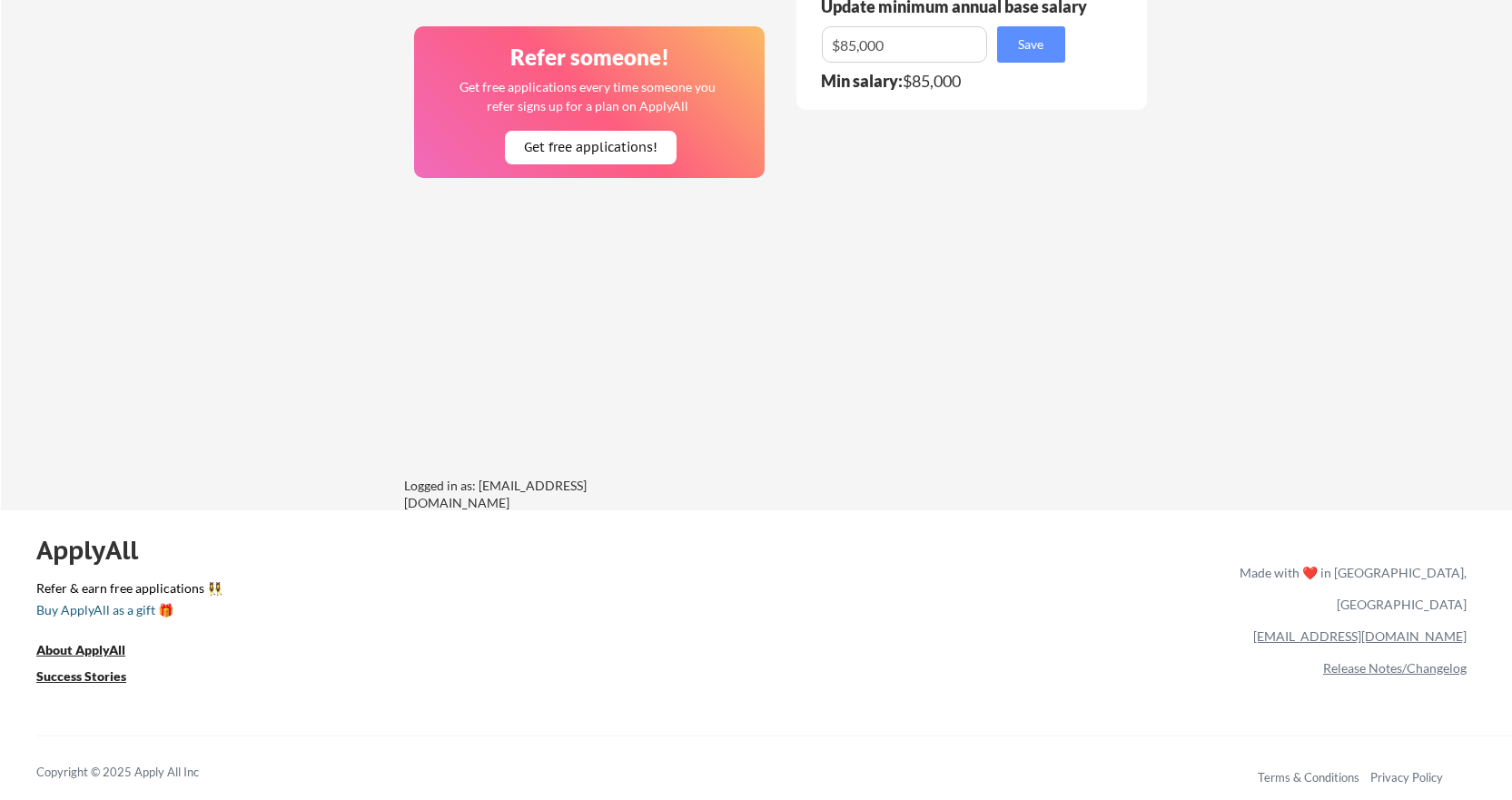
click at [105, 613] on div "Buy ApplyAll as a gift 🎁" at bounding box center [127, 610] width 182 height 13
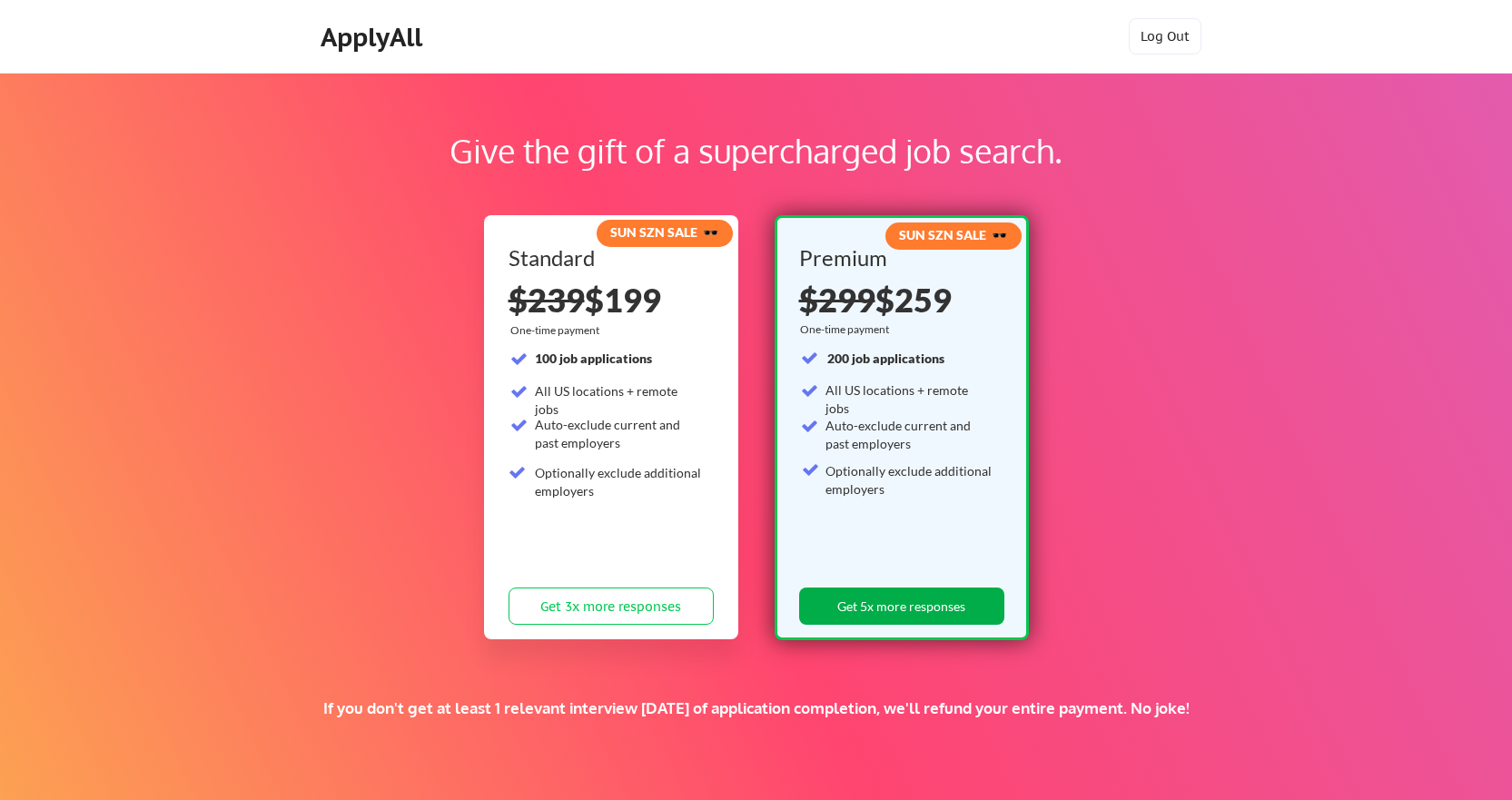
click at [909, 605] on button "Get 5x more responses" at bounding box center [901, 607] width 205 height 37
